Goal: Task Accomplishment & Management: Manage account settings

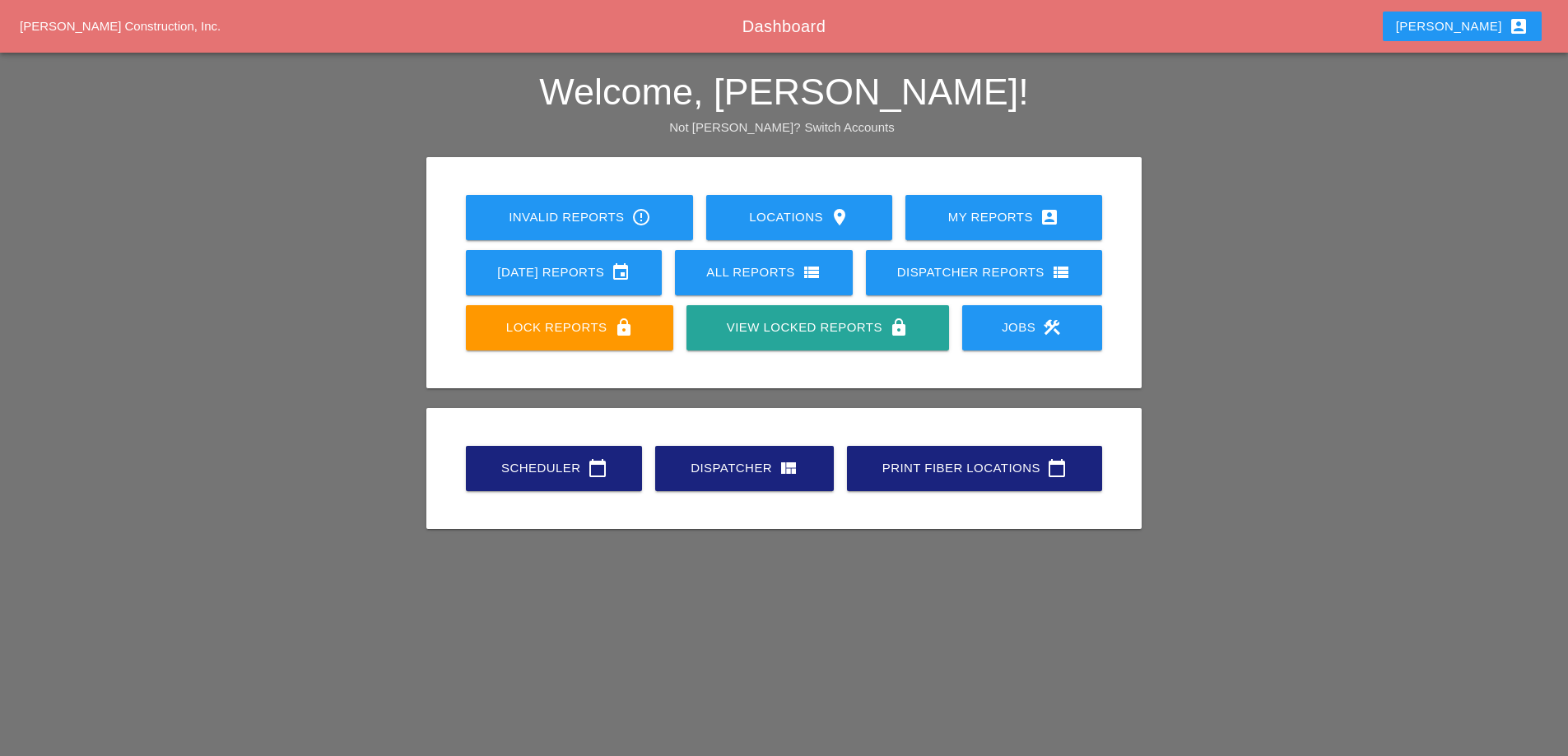
click at [577, 481] on link "Scheduler calendar_today" at bounding box center [553, 468] width 176 height 45
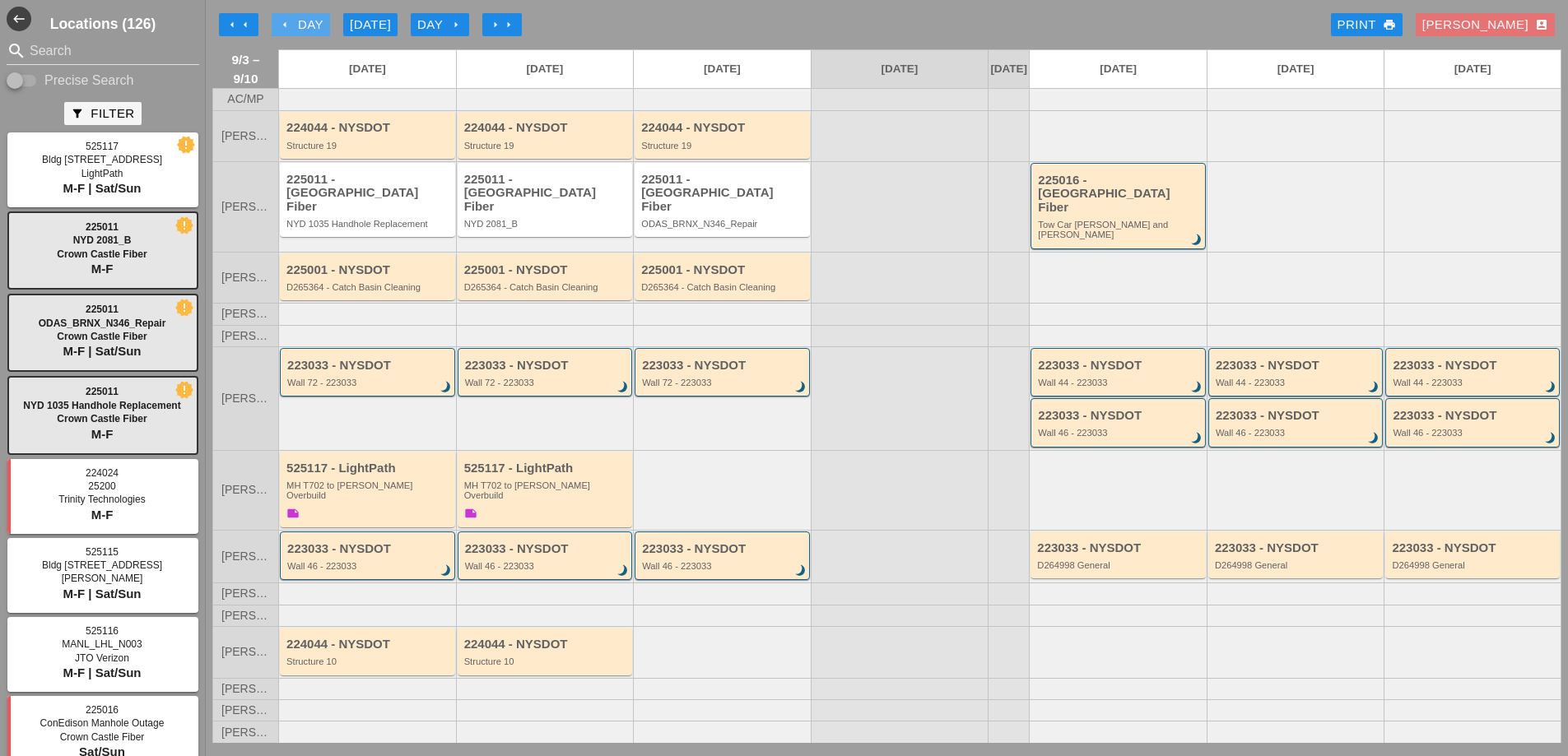
click at [304, 21] on div "arrow_left Day" at bounding box center [301, 25] width 45 height 19
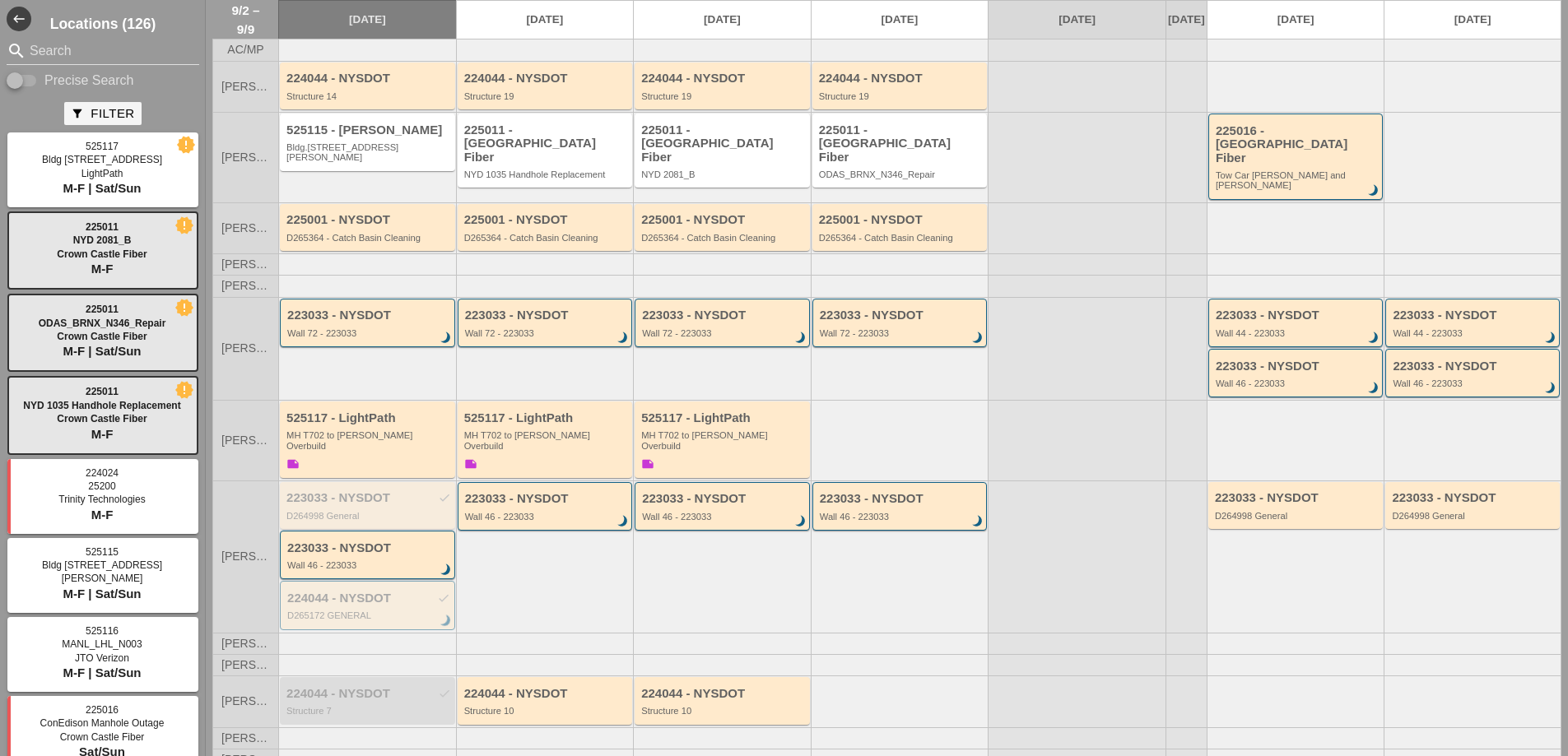
scroll to position [77, 0]
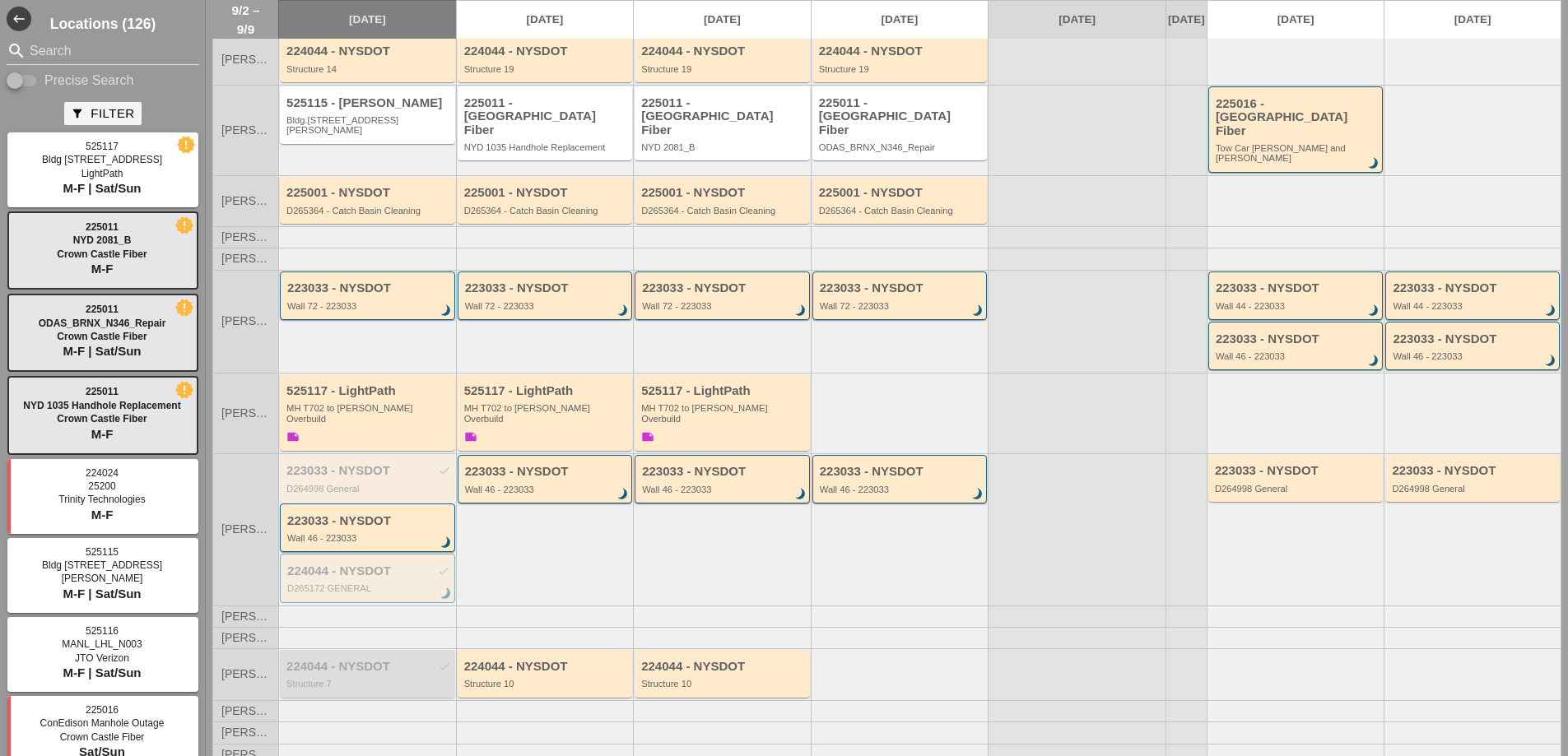
click at [384, 660] on div "224044 - NYSDOT check" at bounding box center [369, 667] width 165 height 14
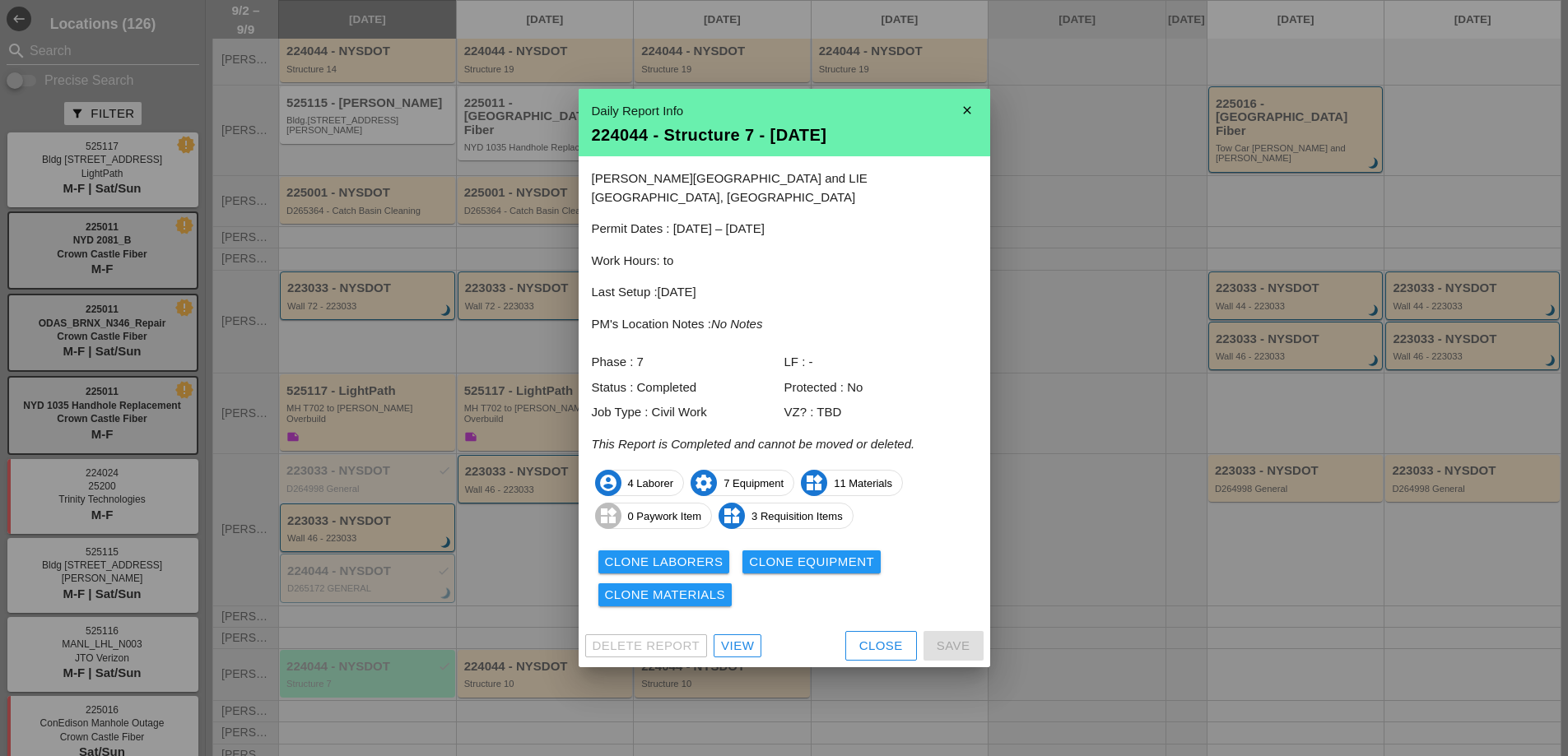
click at [743, 637] on div "View" at bounding box center [738, 646] width 33 height 19
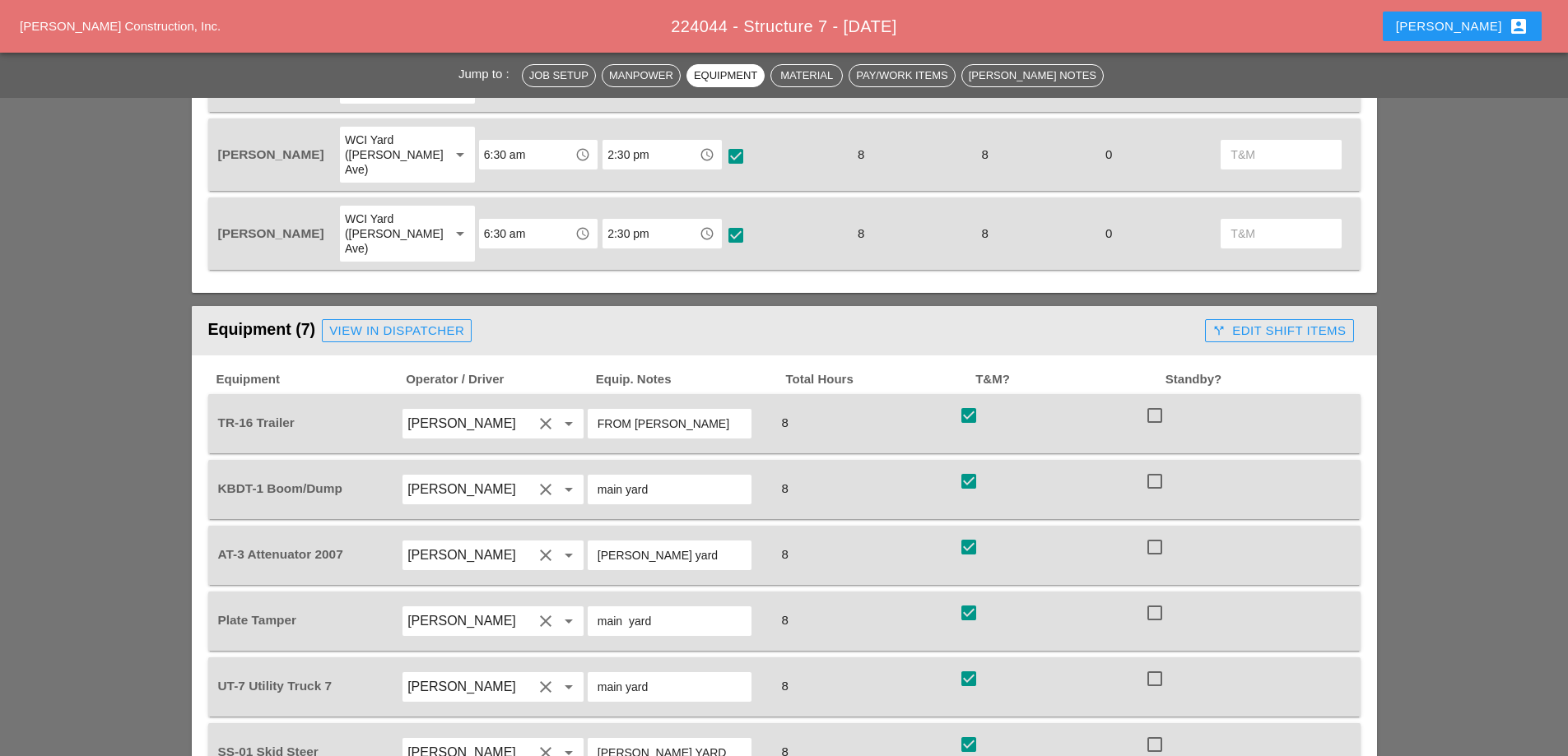
scroll to position [1234, 0]
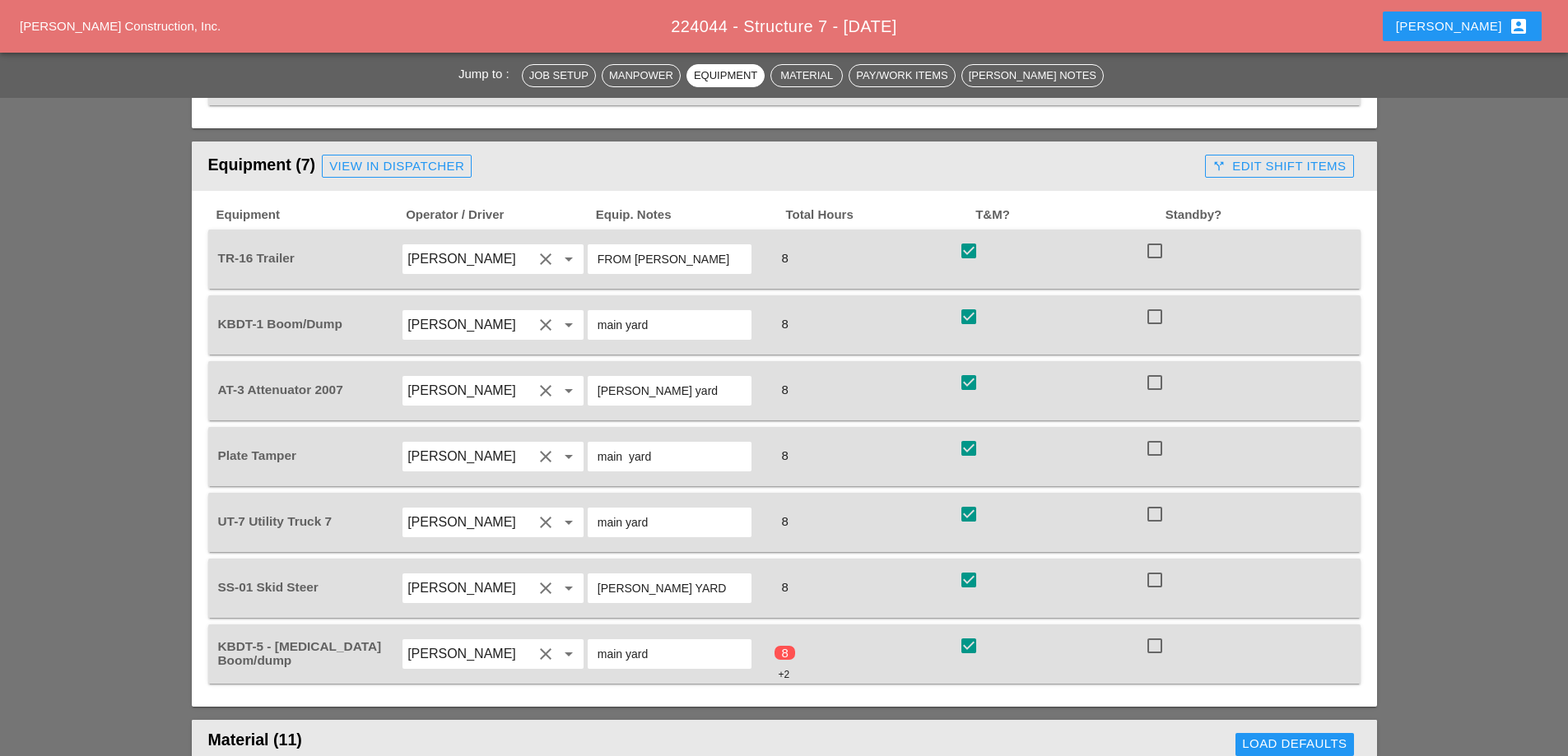
click at [1238, 157] on div "call_split Edit Shift Items" at bounding box center [1279, 166] width 134 height 19
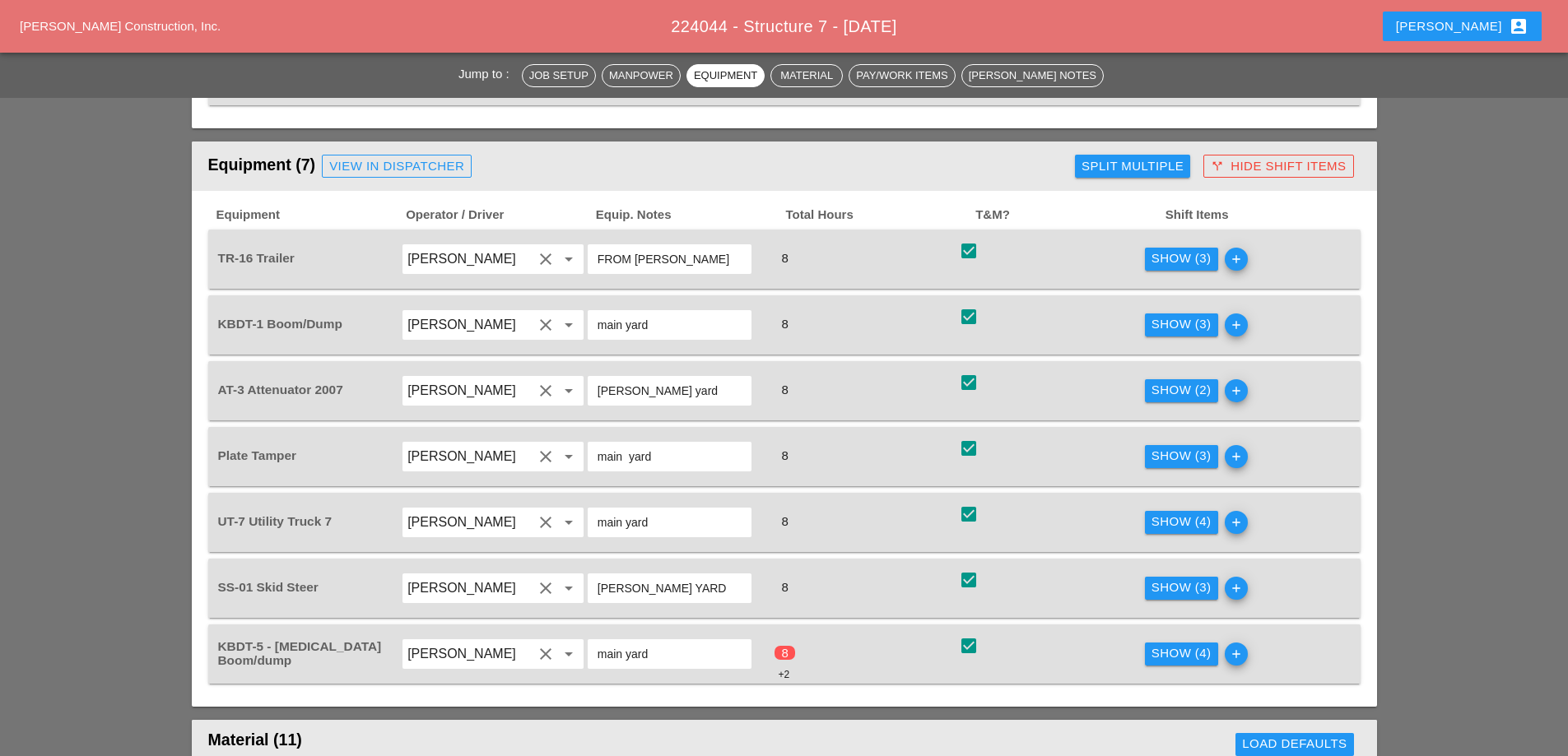
click at [1158, 644] on div "Show (4)" at bounding box center [1181, 653] width 60 height 19
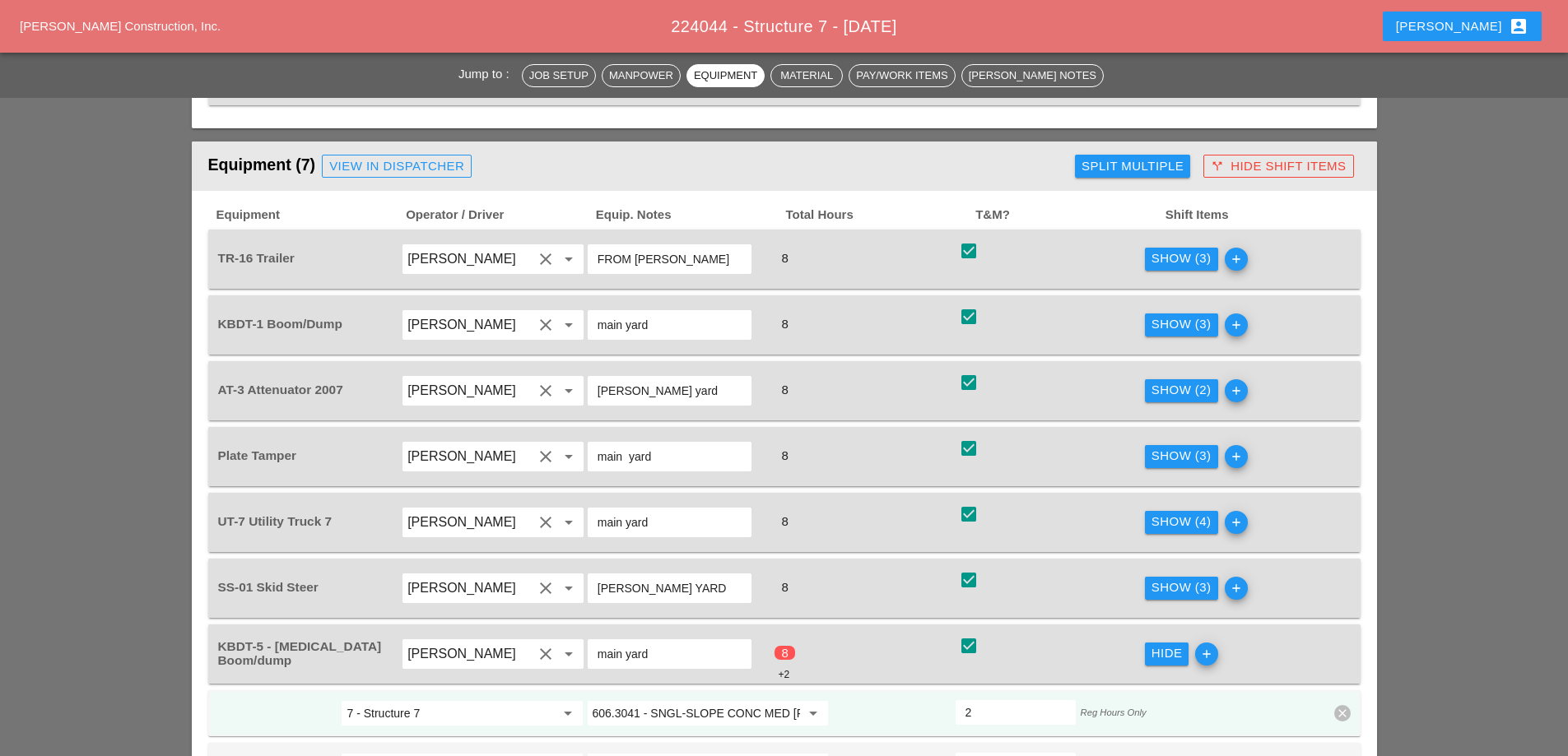
scroll to position [1399, 0]
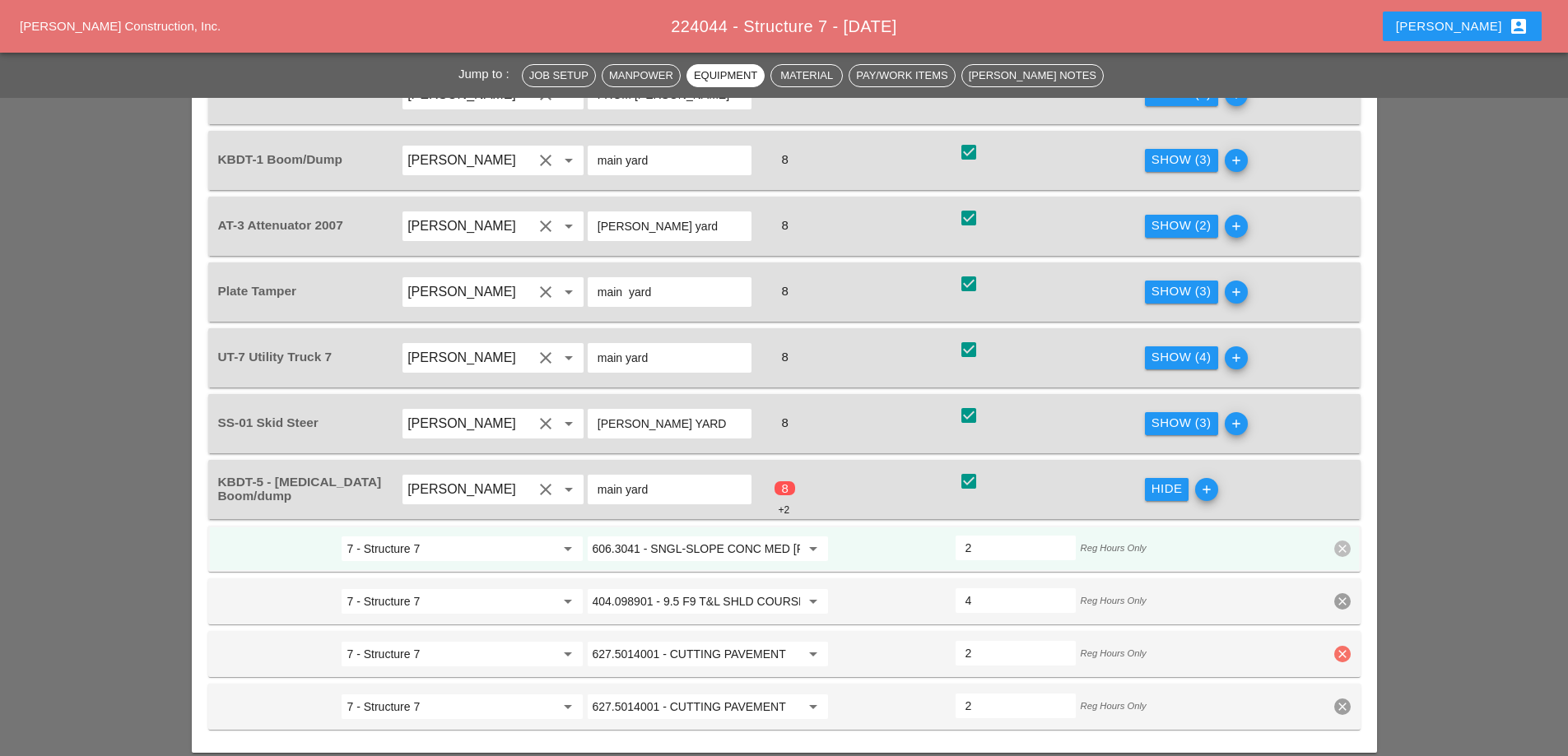
click at [1345, 646] on icon "clear" at bounding box center [1342, 654] width 17 height 17
click at [1347, 555] on div "Confirm delete" at bounding box center [1343, 558] width 80 height 19
type input "4"
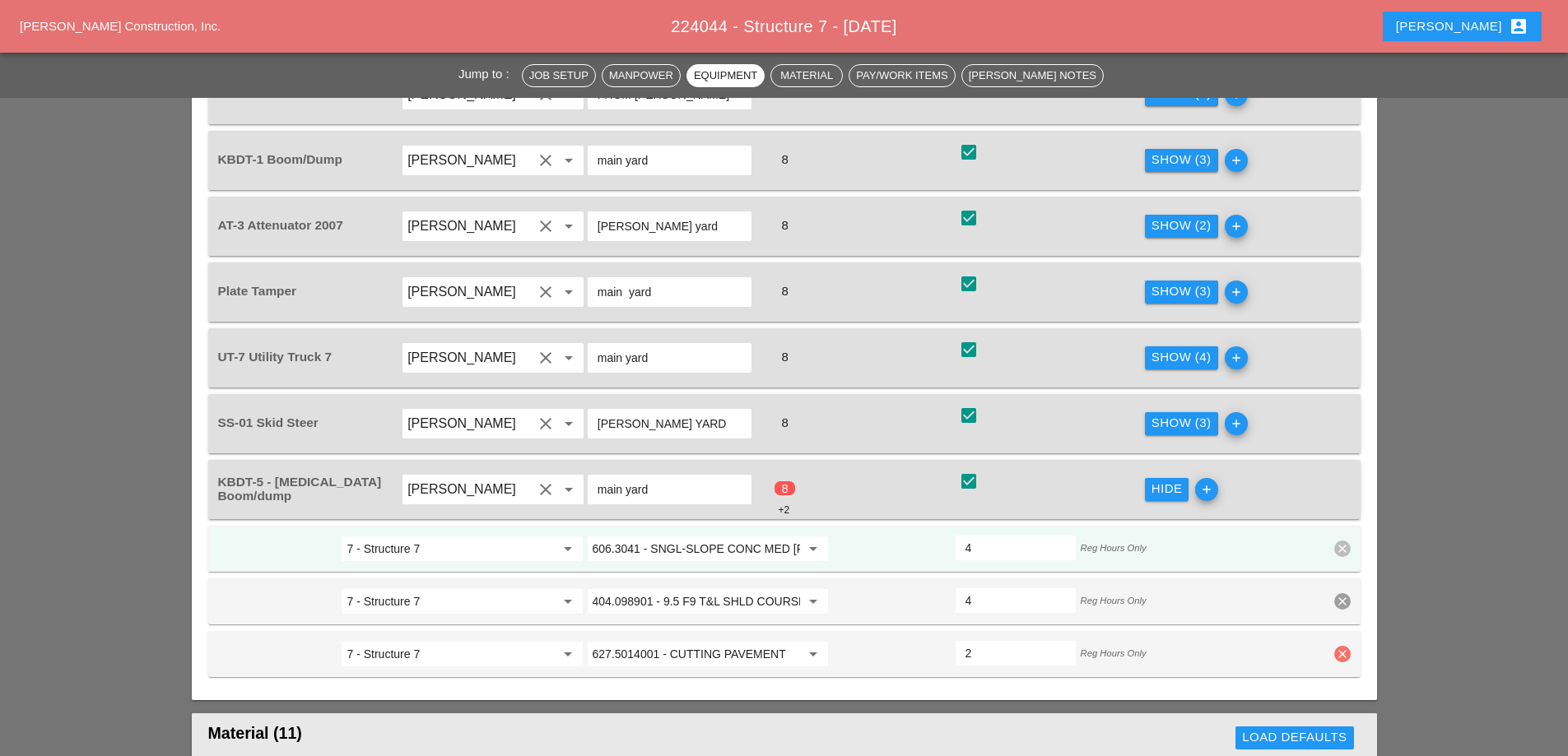
click at [1347, 646] on icon "clear" at bounding box center [1342, 654] width 17 height 17
click at [1337, 555] on div "Confirm delete" at bounding box center [1343, 558] width 80 height 19
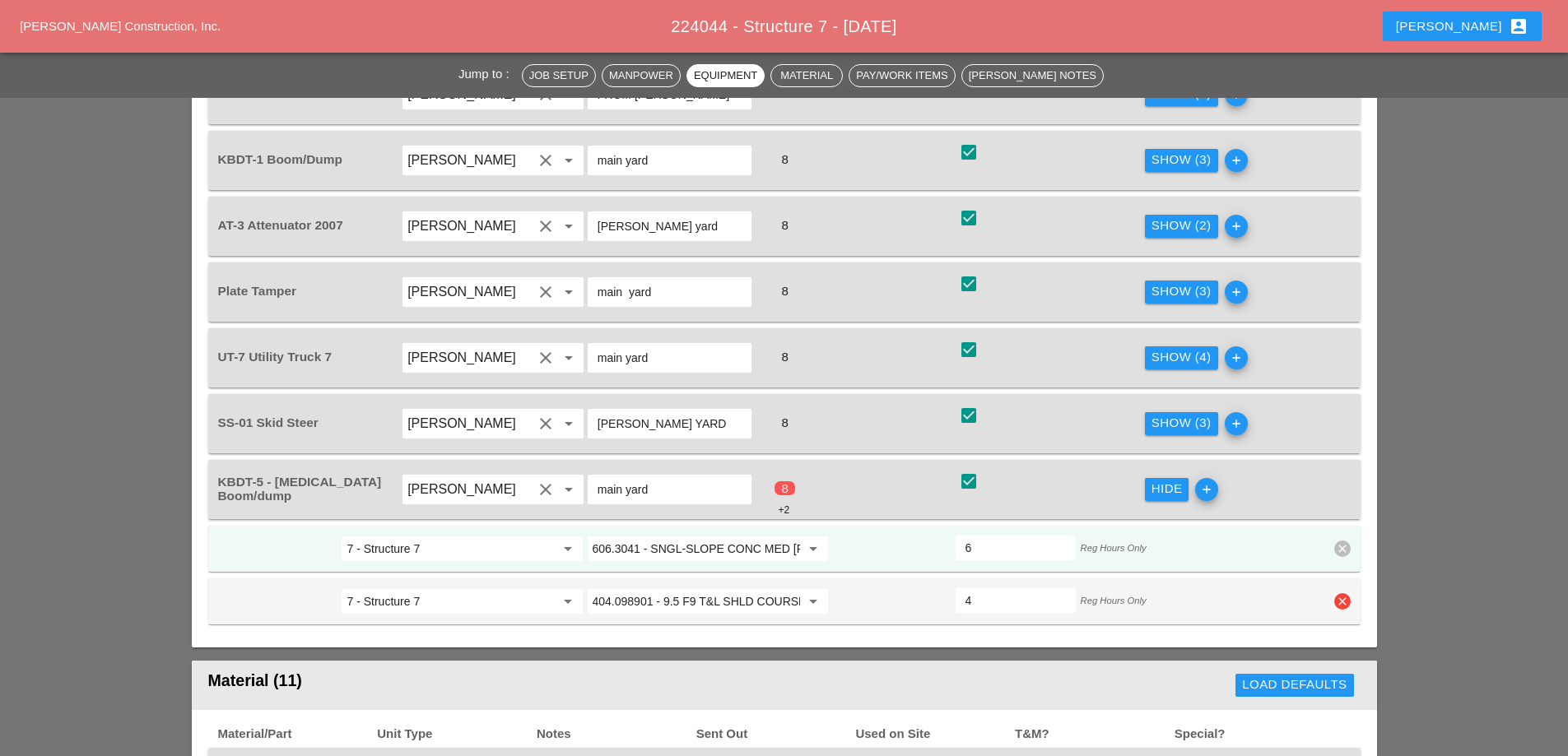
scroll to position [1234, 0]
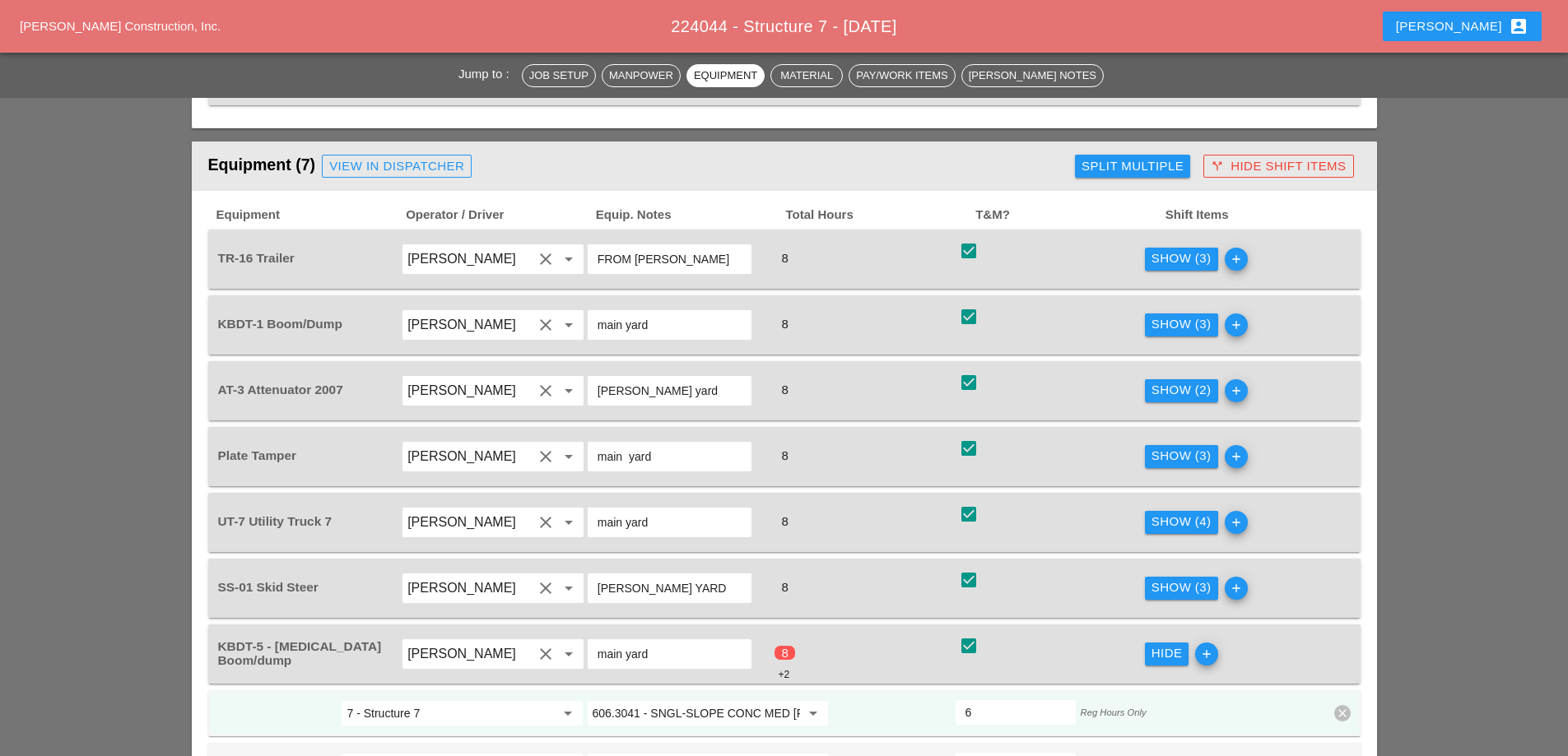
click at [983, 699] on input "6" at bounding box center [1016, 712] width 100 height 27
drag, startPoint x: 973, startPoint y: 652, endPoint x: 964, endPoint y: 653, distance: 9.1
click at [964, 700] on div "6" at bounding box center [1016, 712] width 120 height 25
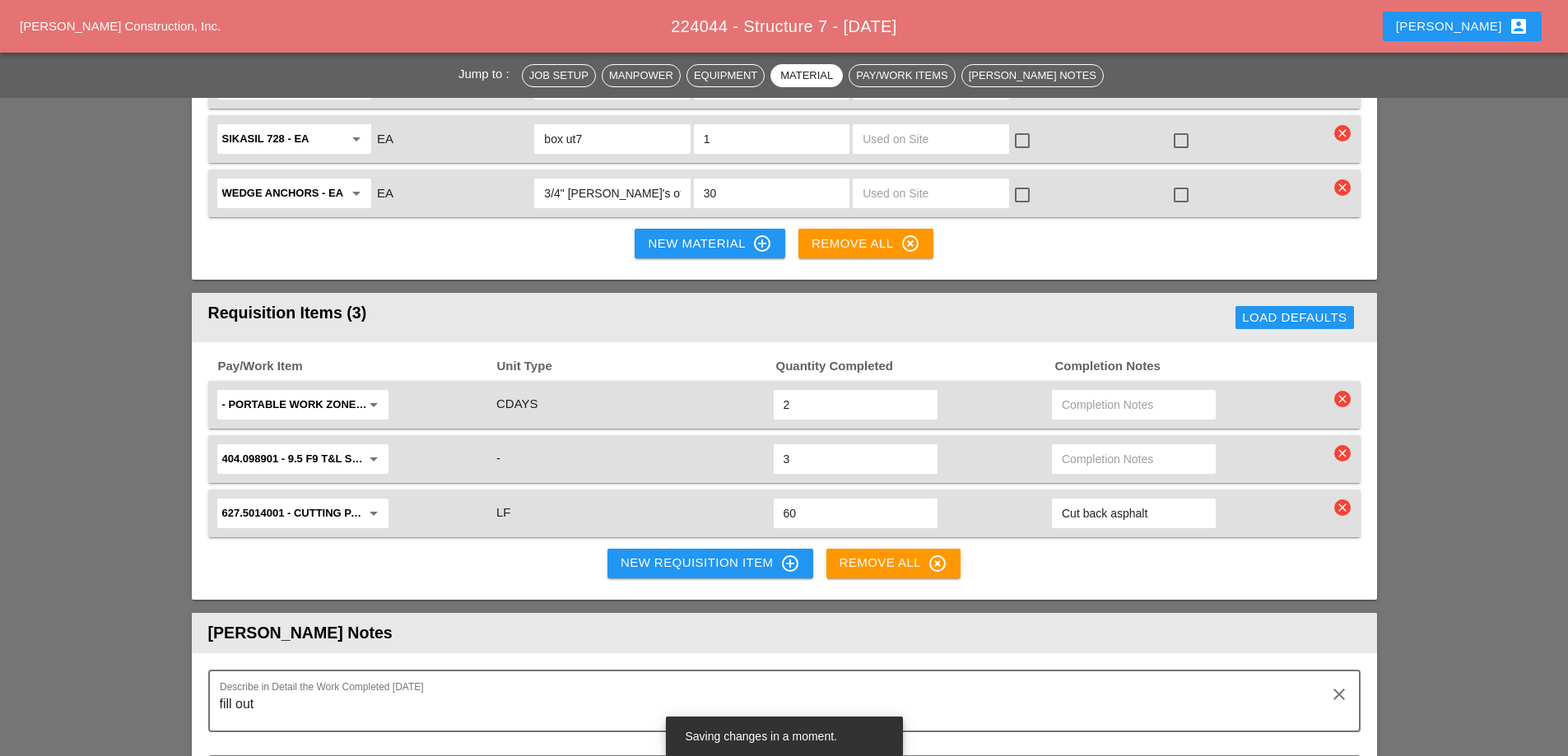
scroll to position [2551, 0]
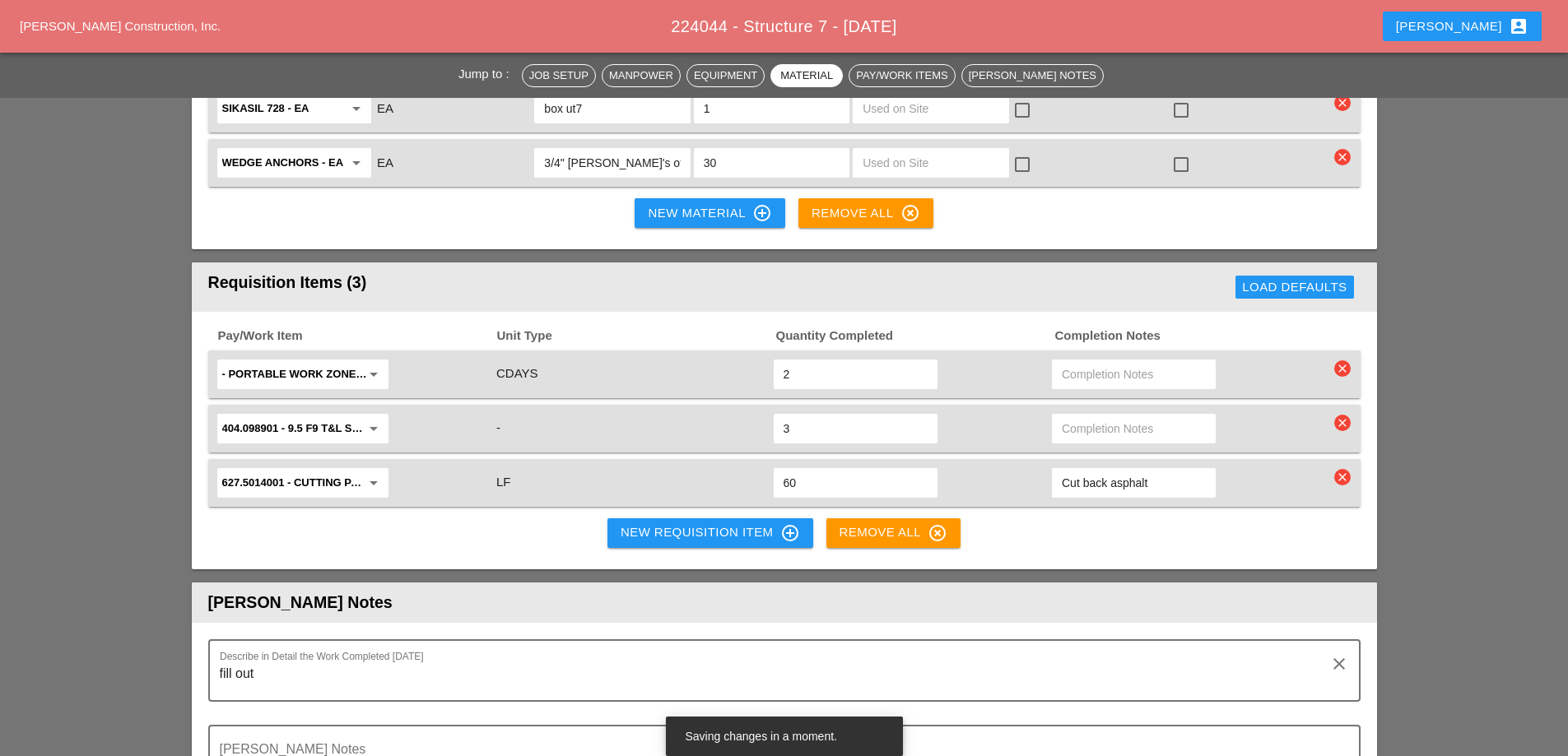
type input "4"
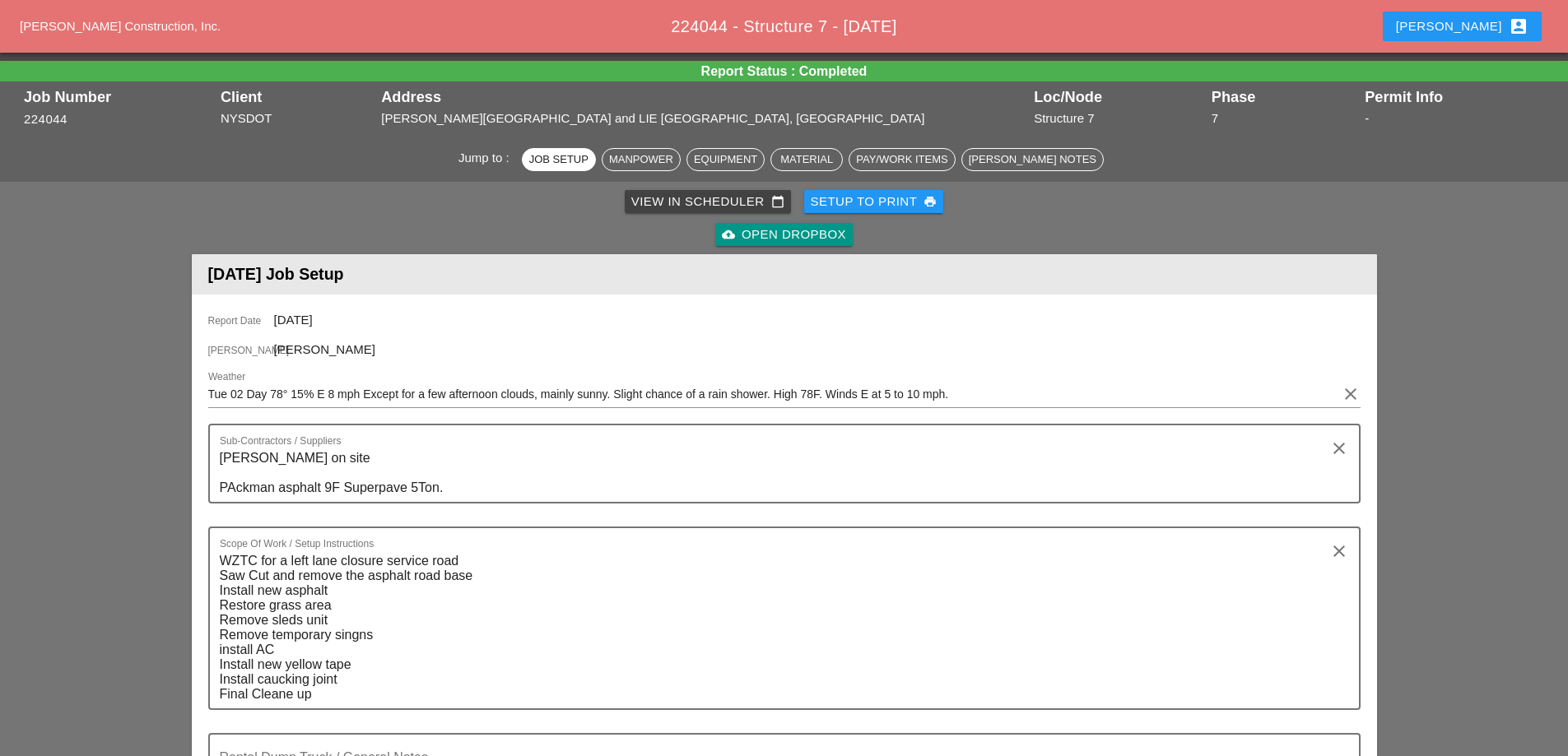
scroll to position [0, 0]
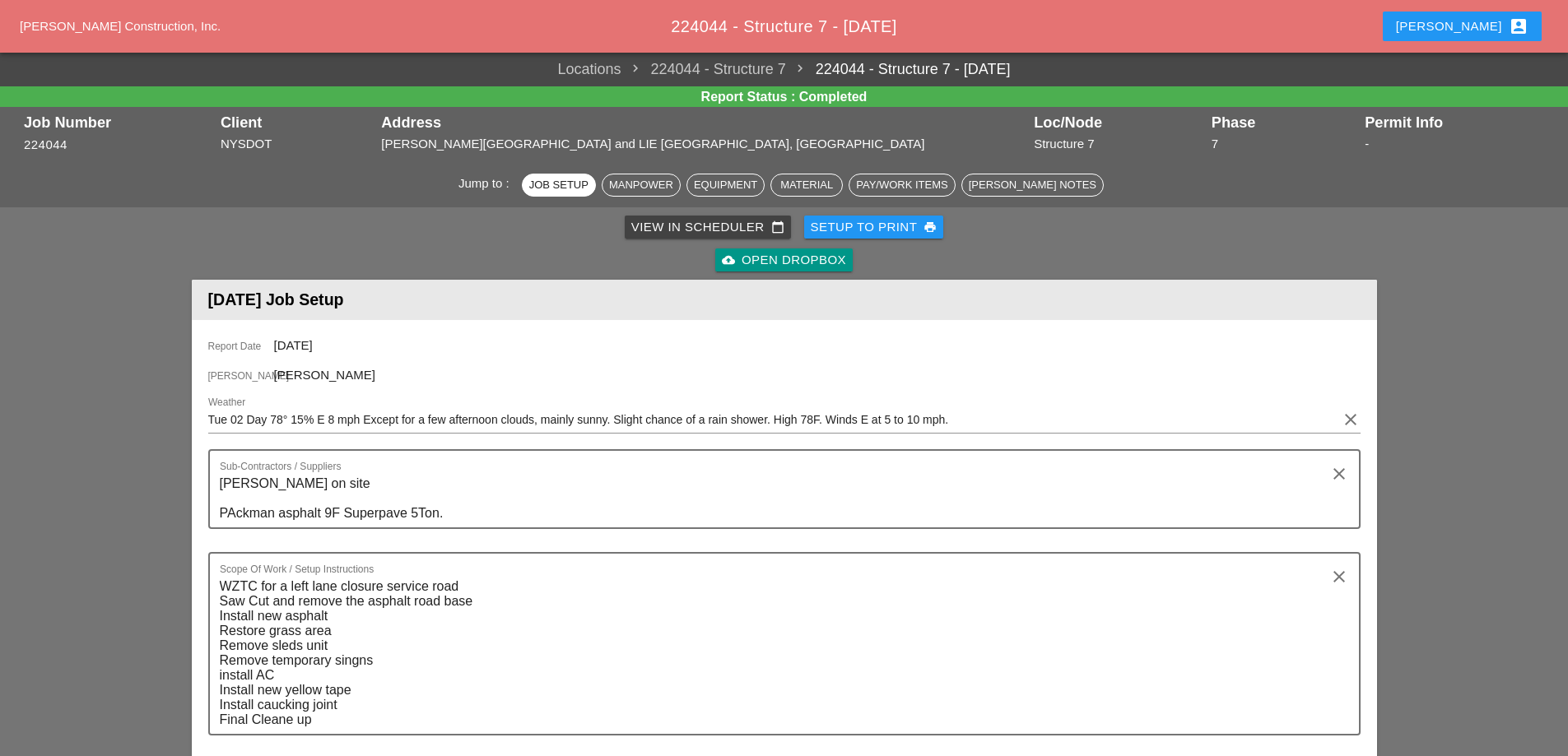
click at [689, 226] on div "View in Scheduler calendar_today" at bounding box center [708, 227] width 153 height 19
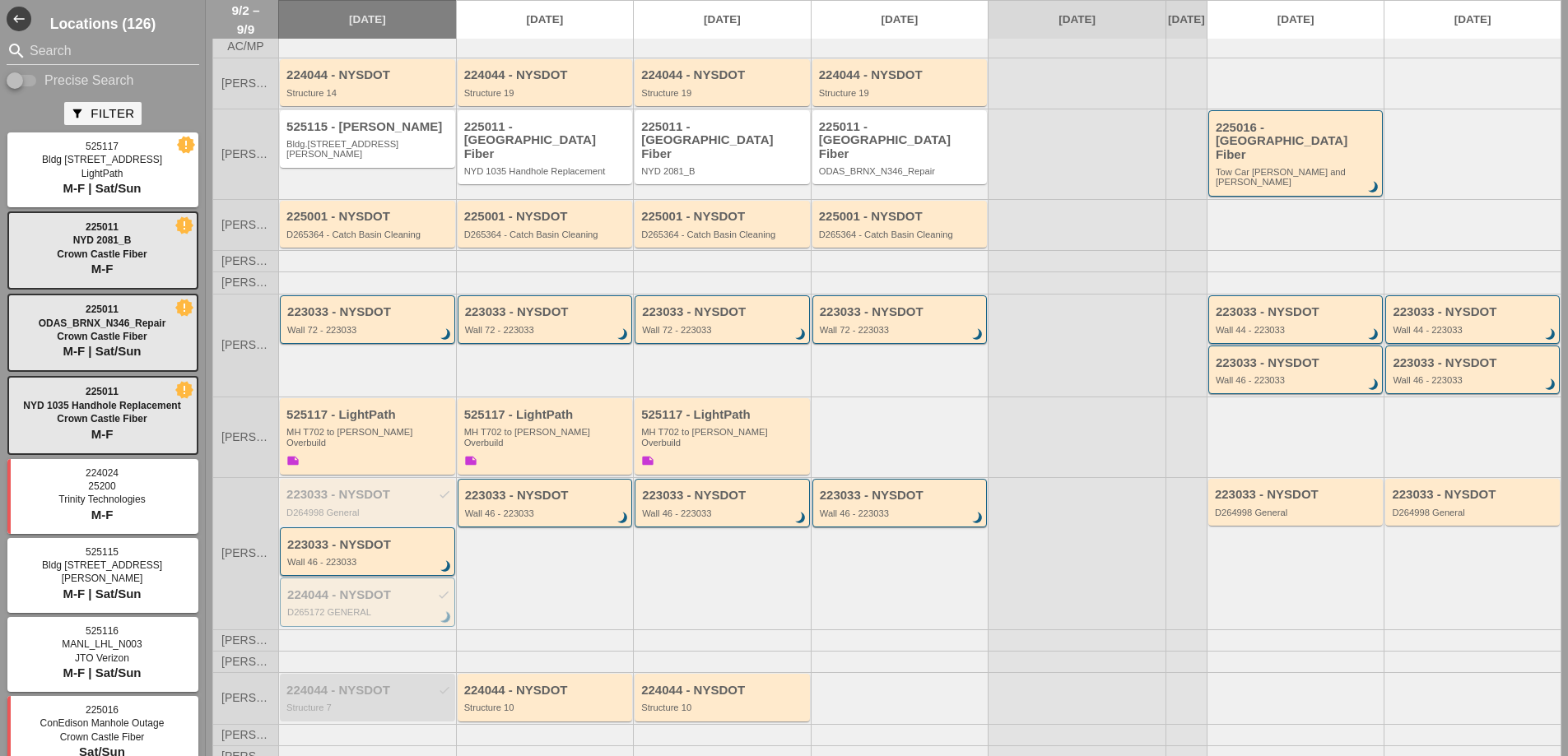
scroll to position [77, 0]
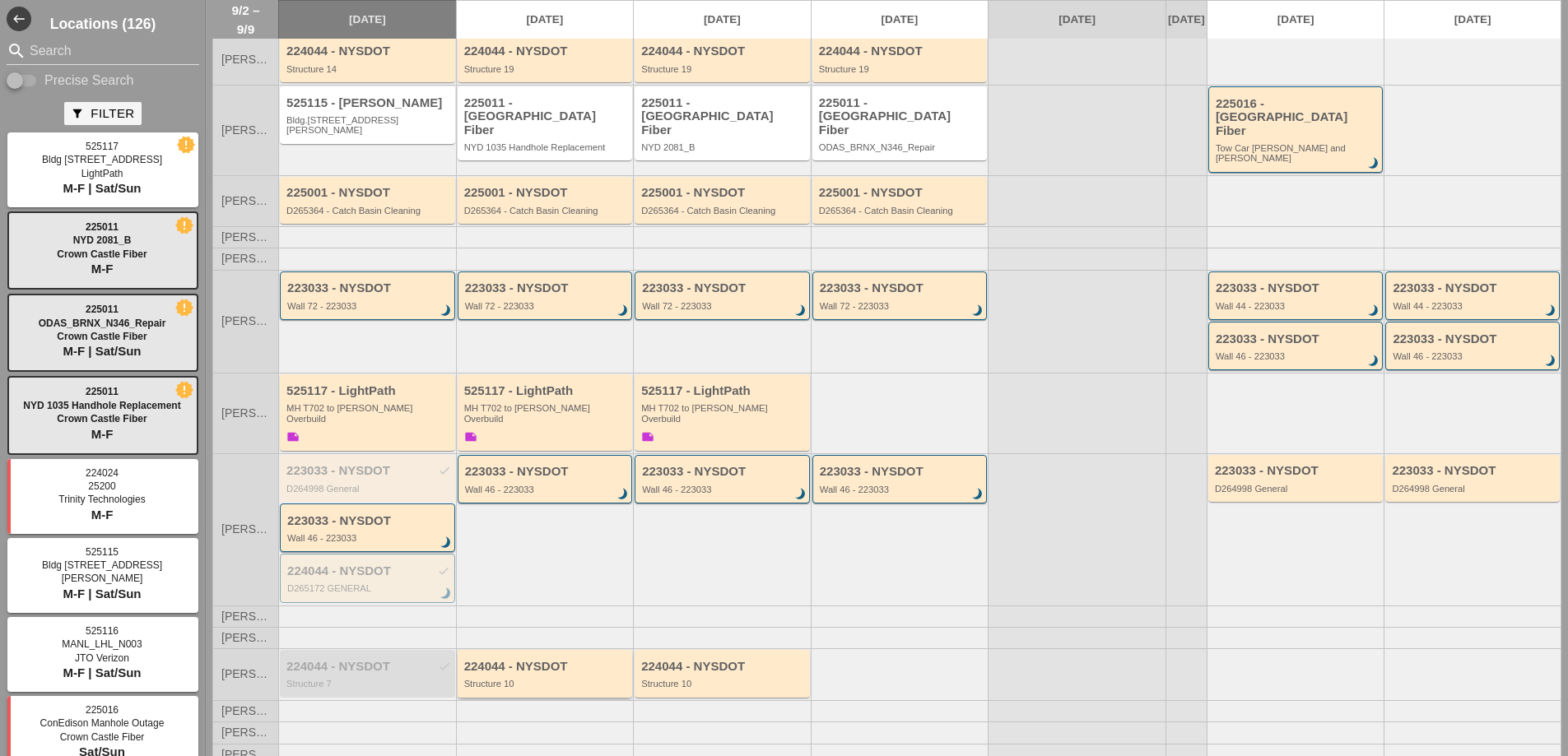
click at [535, 678] on div "Structure 10" at bounding box center [547, 683] width 165 height 10
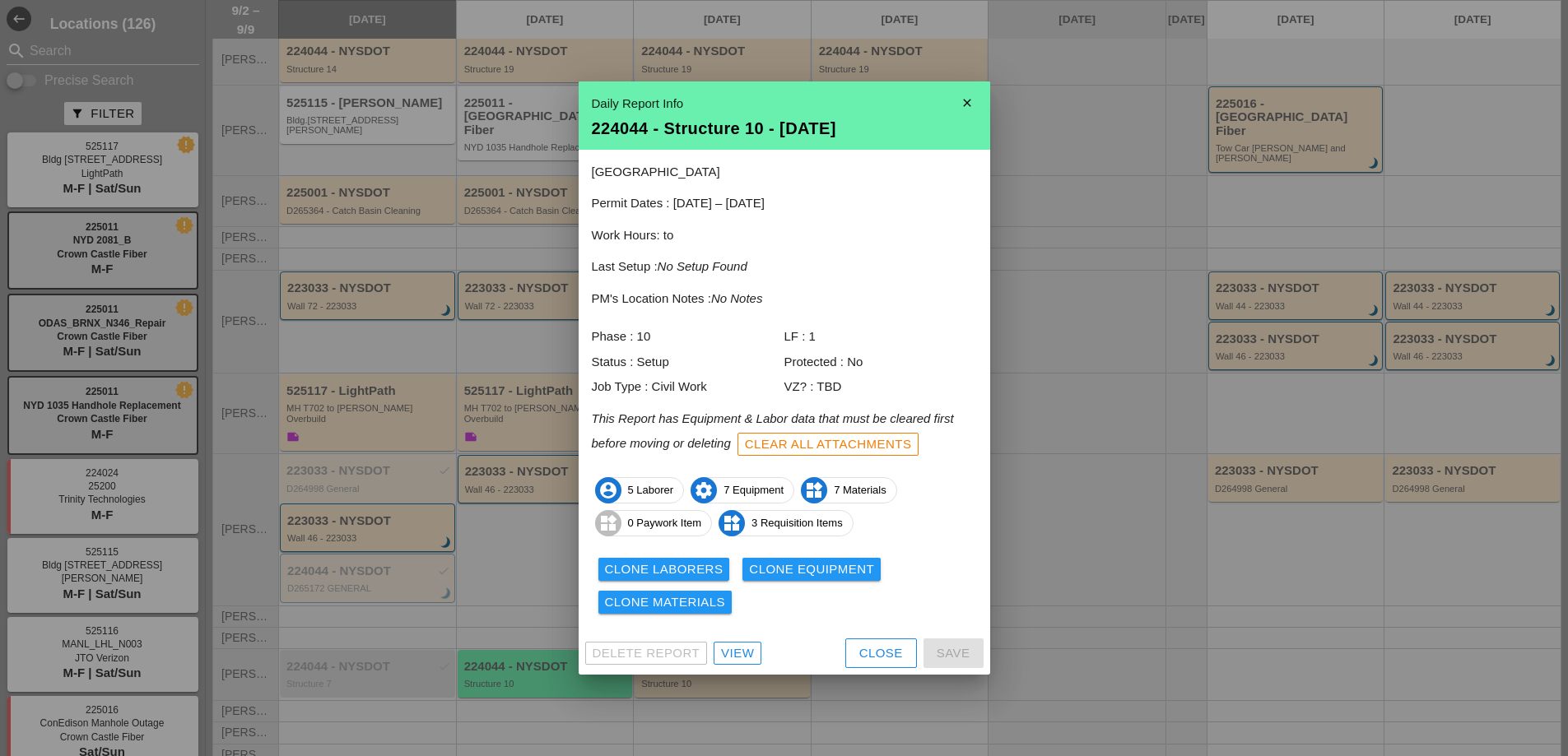
click at [741, 658] on div "View" at bounding box center [738, 653] width 33 height 19
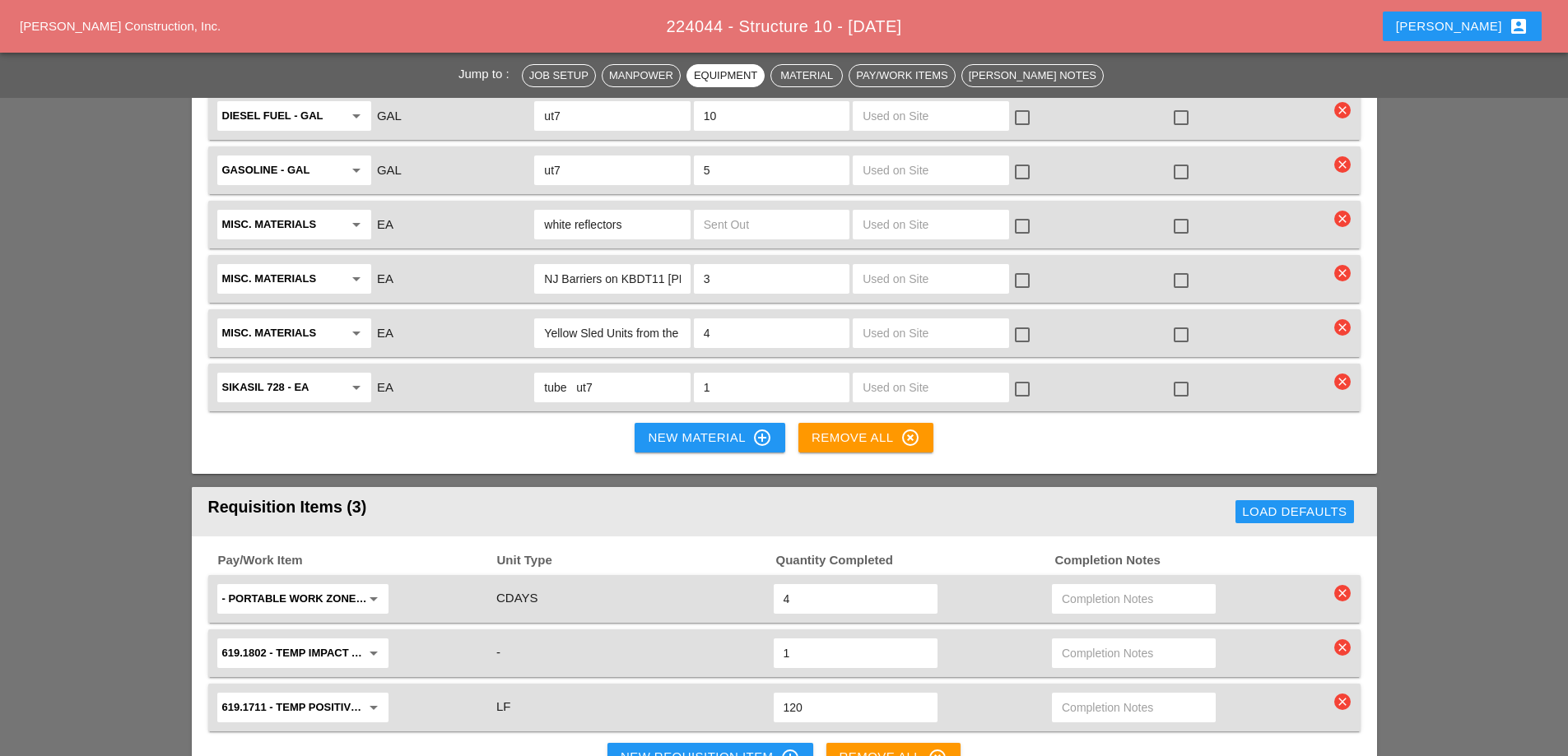
scroll to position [2057, 0]
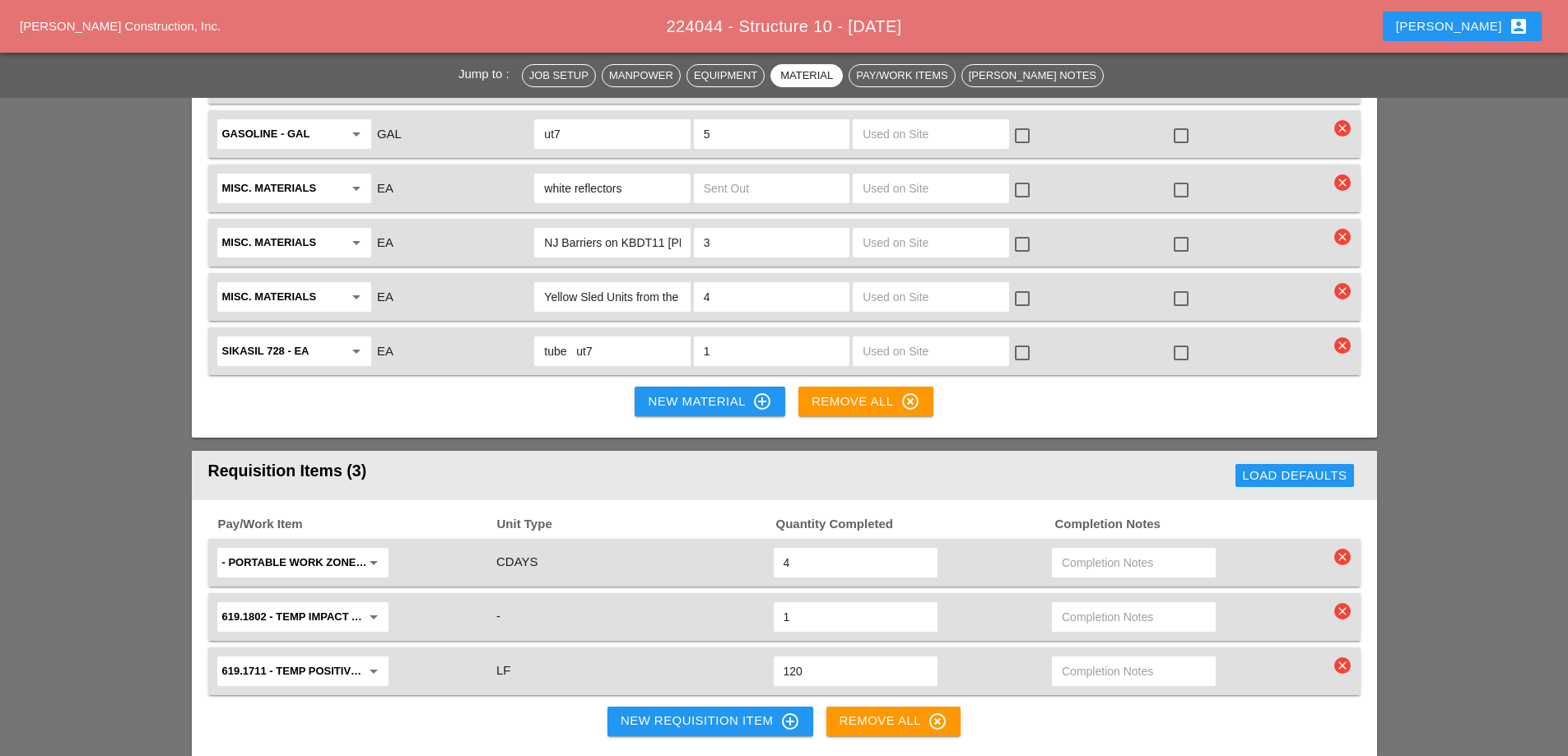
click at [709, 712] on div "New Requisition Item control_point" at bounding box center [710, 722] width 180 height 20
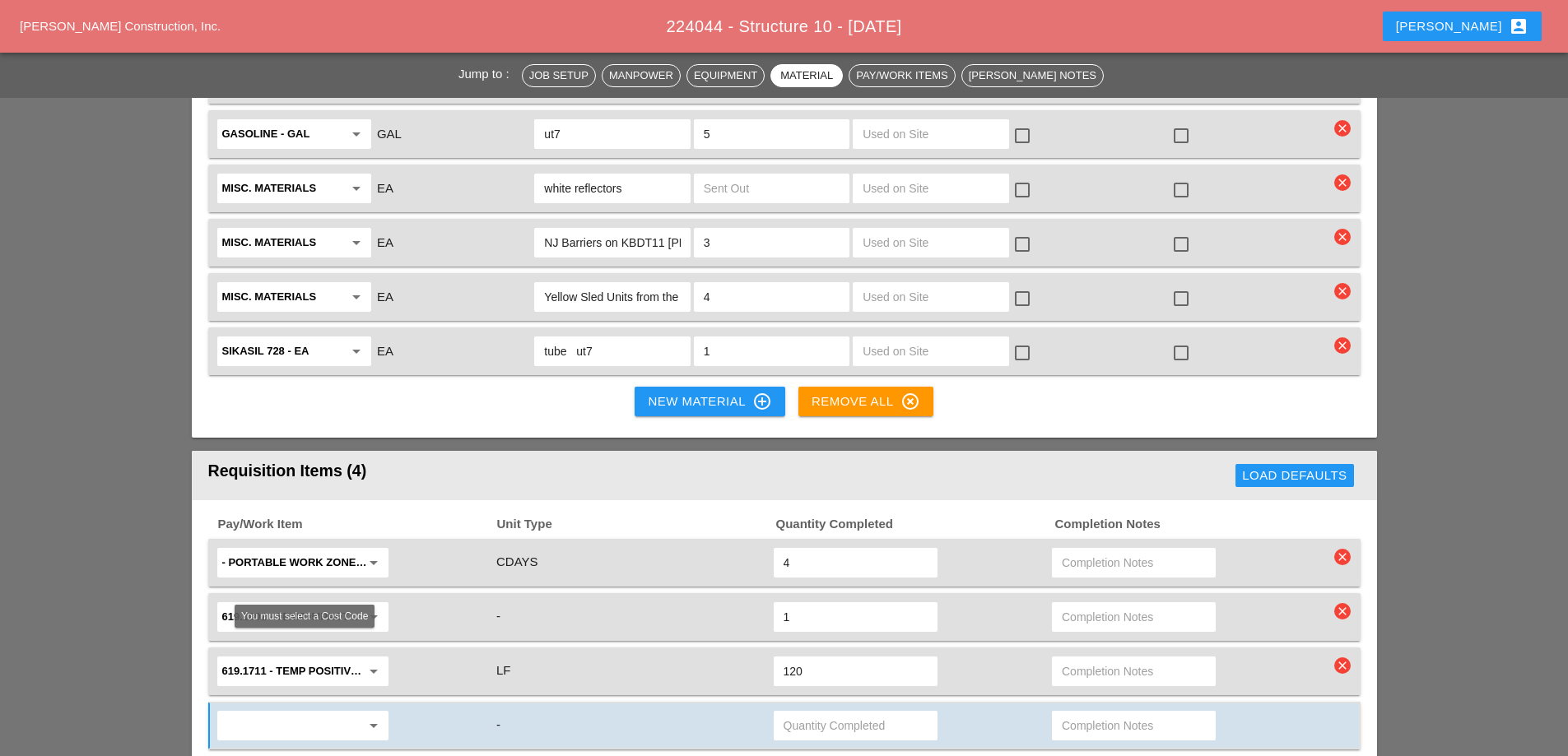
click at [322, 713] on input "text" at bounding box center [291, 726] width 139 height 27
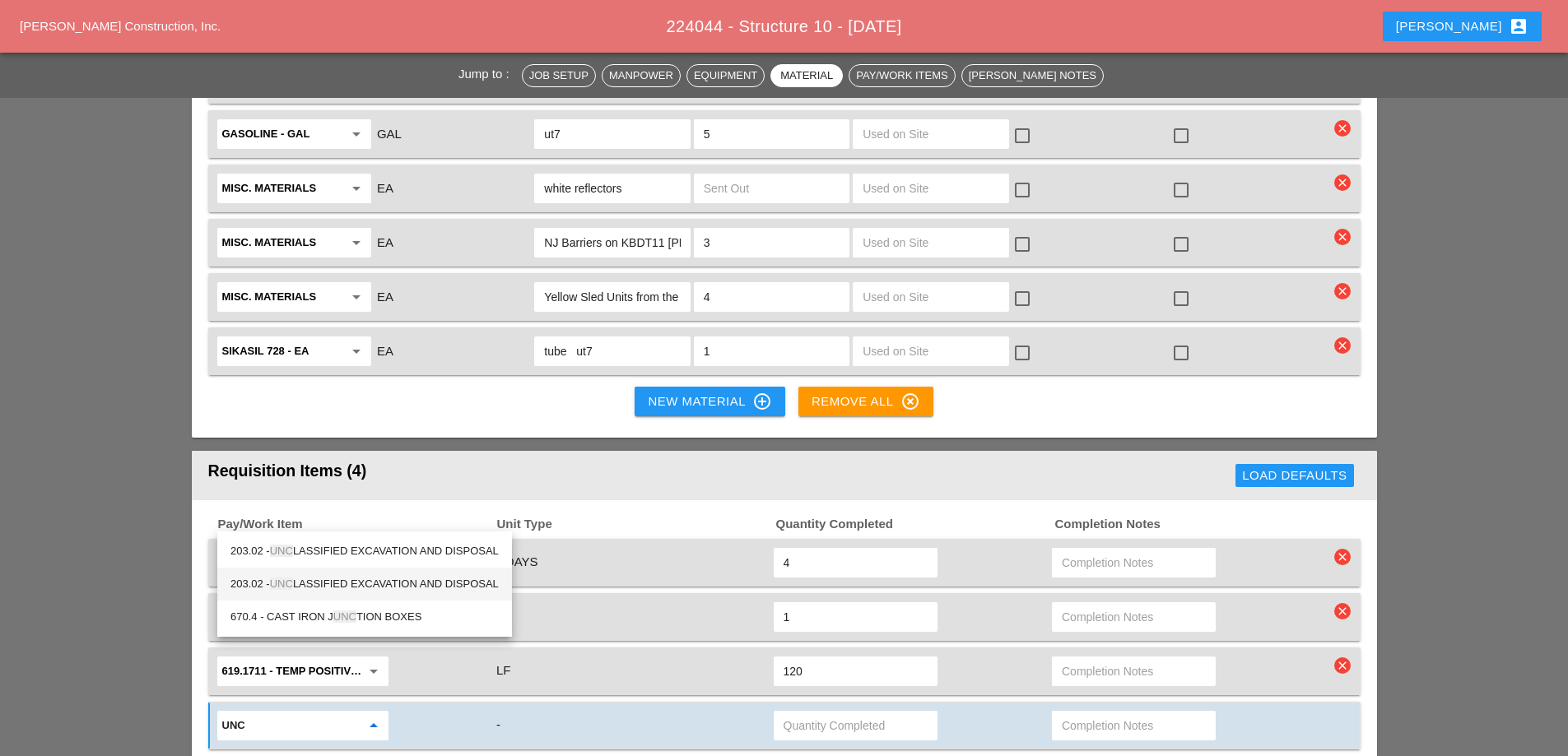
click at [338, 584] on div "203.02 - UNC LASSIFIED EXCAVATION AND DISPOSAL" at bounding box center [364, 584] width 268 height 20
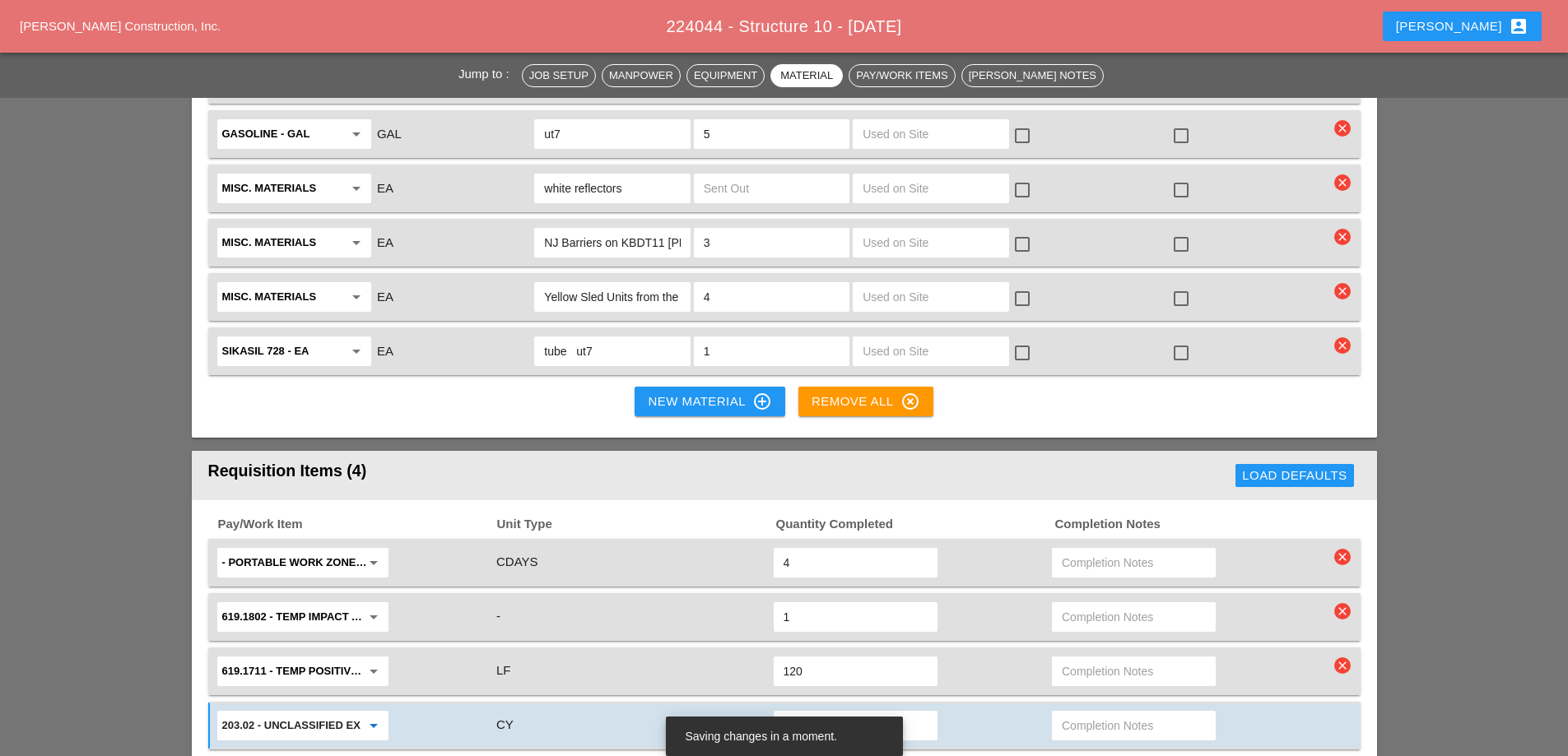
type input "203.02 - UNCLASSIFIED EXCAVATION AND DISPOSAL"
click at [807, 713] on input "text" at bounding box center [856, 726] width 144 height 27
type input "11"
click at [1100, 713] on input "text" at bounding box center [1134, 726] width 144 height 27
type input "excavate for mow strip"
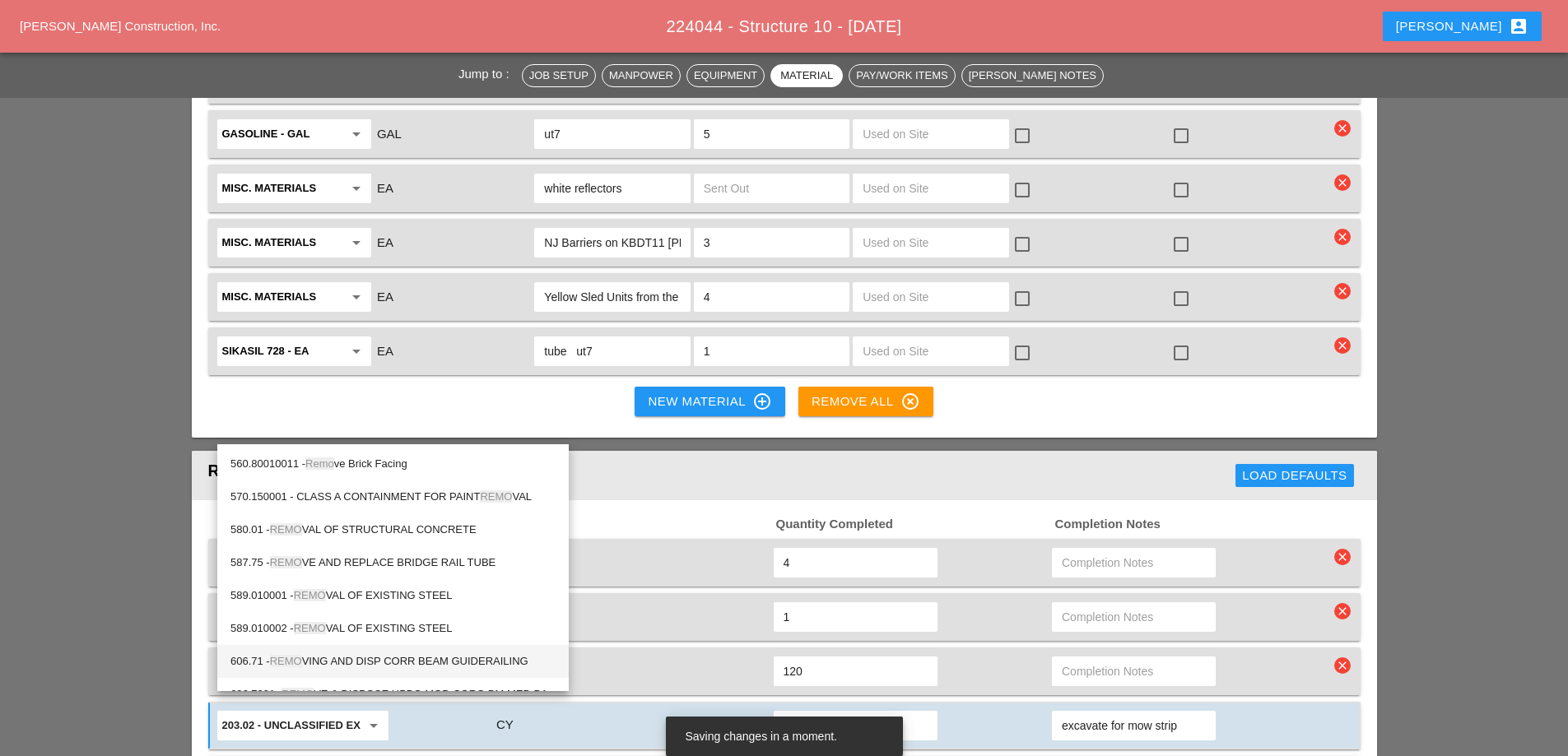
click at [418, 661] on div "606.71 - REMO VING AND DISP CORR BEAM GUIDERAILING" at bounding box center [393, 662] width 325 height 20
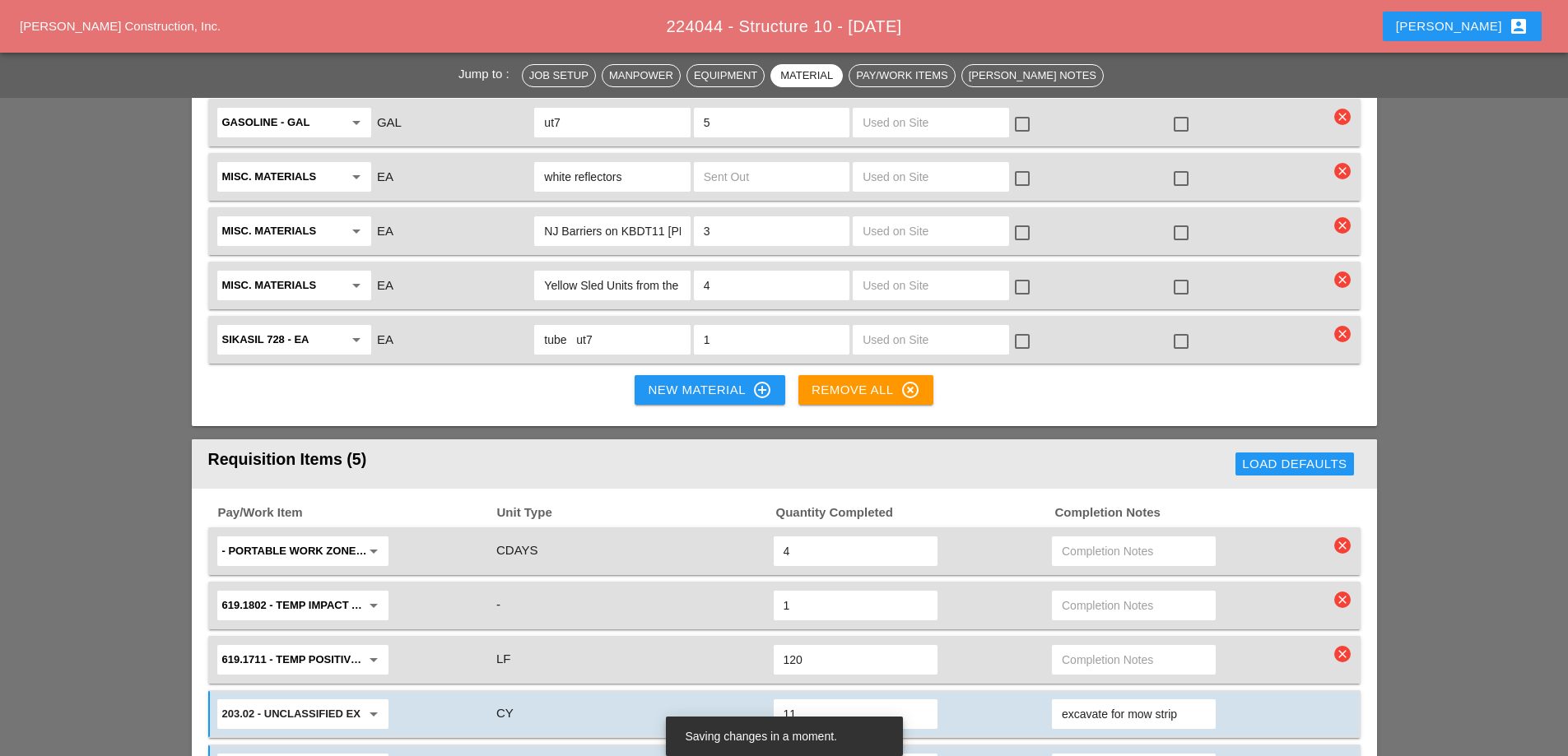
scroll to position [2139, 0]
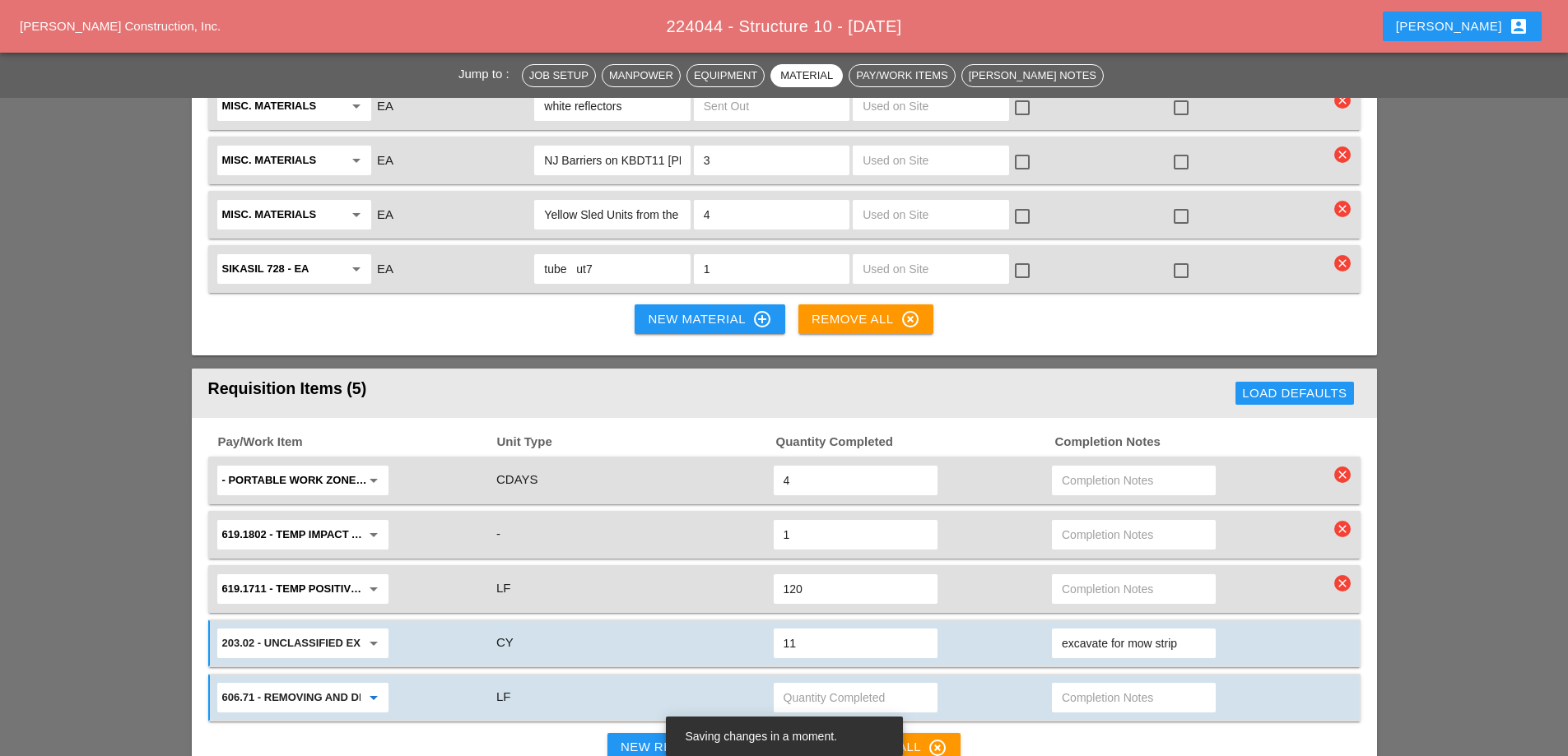
type input "606.71 - REMOVING AND DISP CORR BEAM GUIDERAILING"
click at [830, 684] on input "text" at bounding box center [856, 697] width 144 height 27
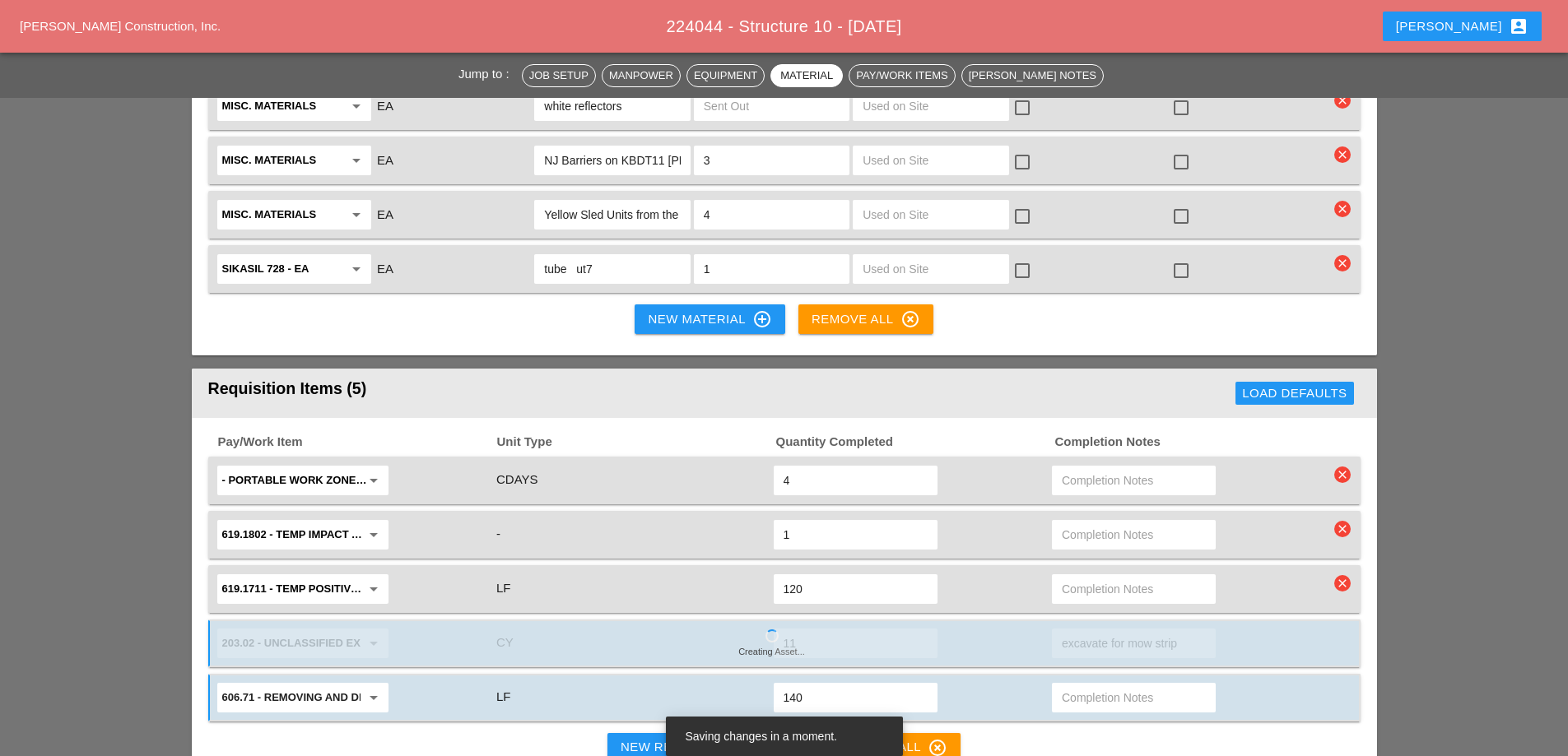
type input "140"
click at [1082, 684] on input "text" at bounding box center [1134, 697] width 144 height 27
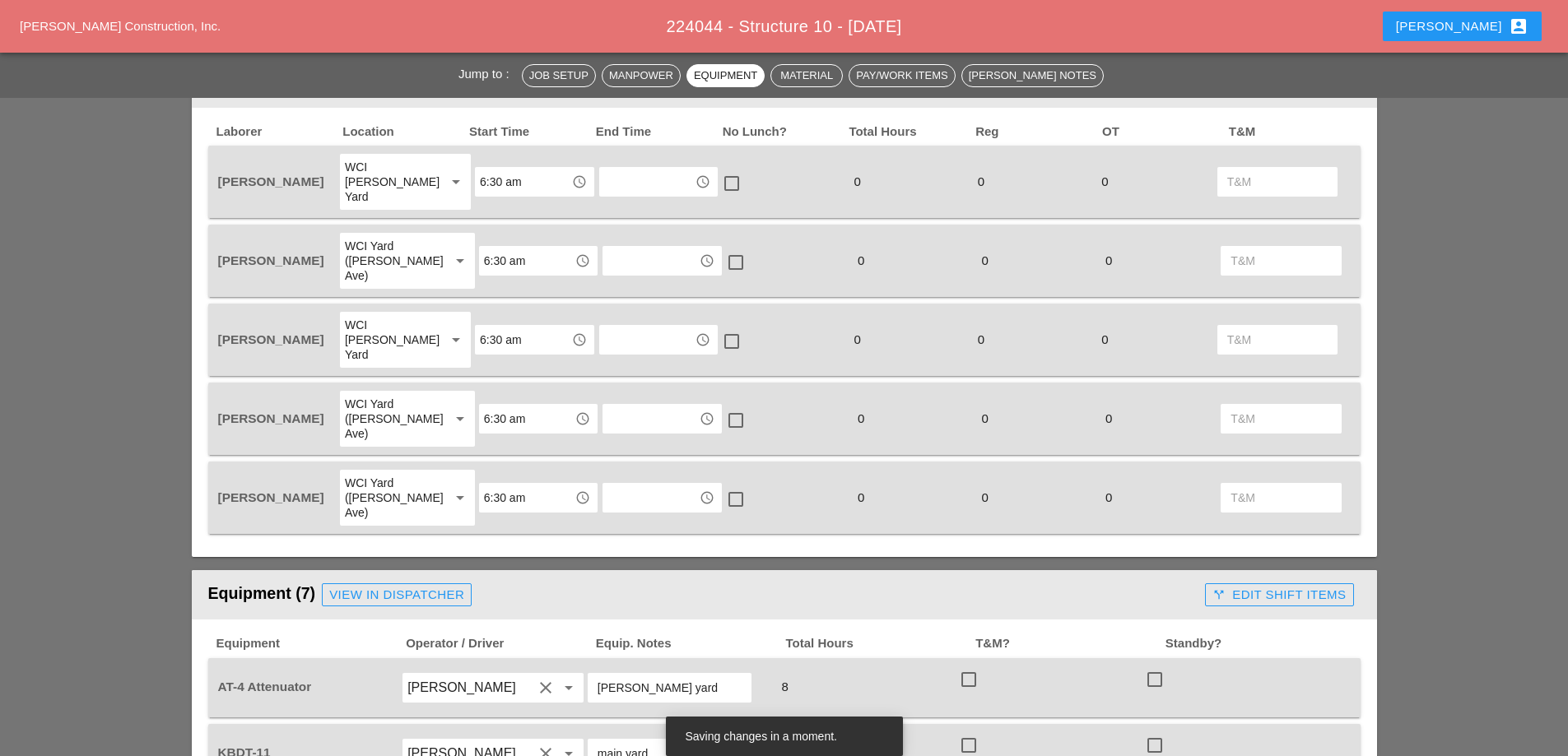
scroll to position [658, 0]
